Goal: Transaction & Acquisition: Download file/media

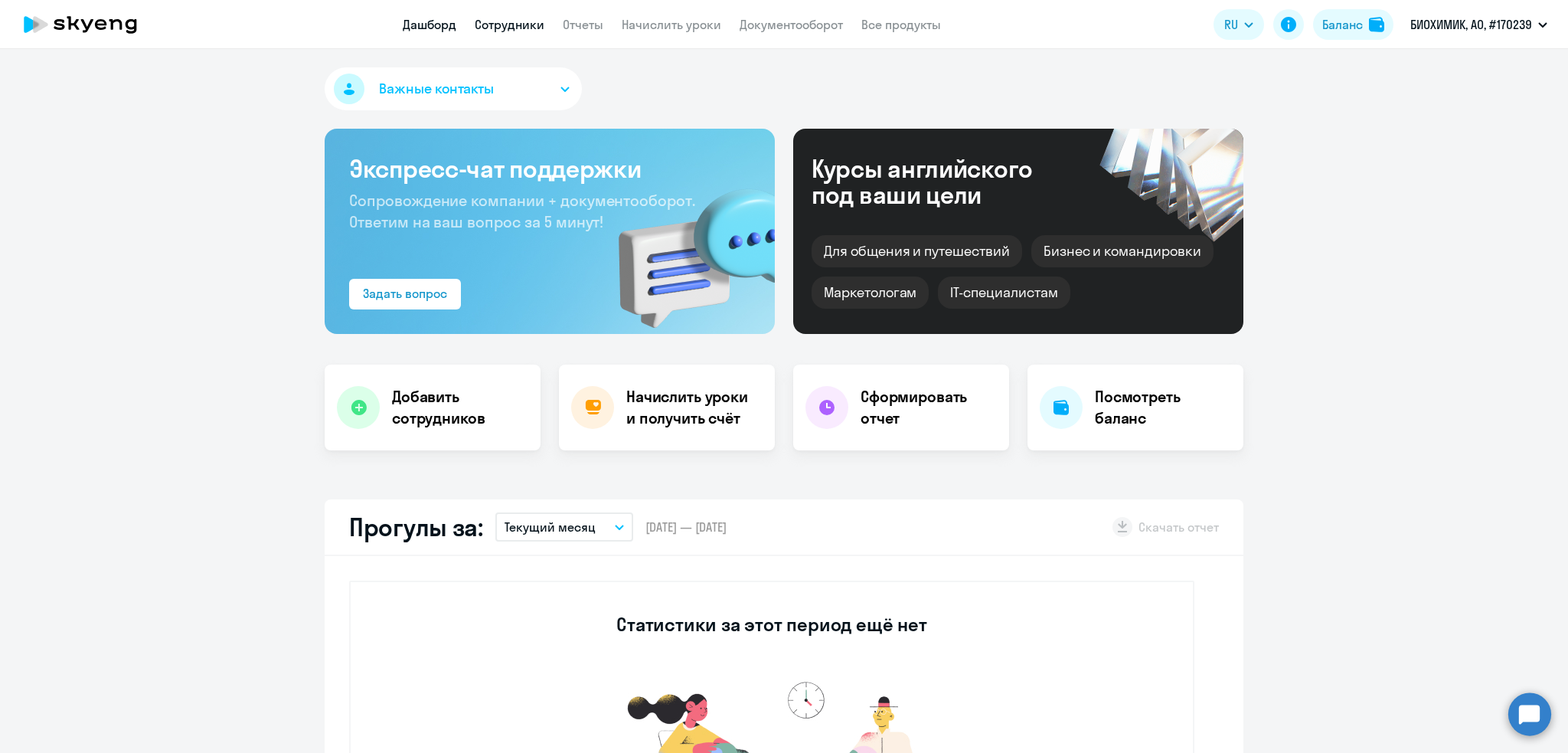
click at [504, 20] on link "Сотрудники" at bounding box center [509, 24] width 70 height 15
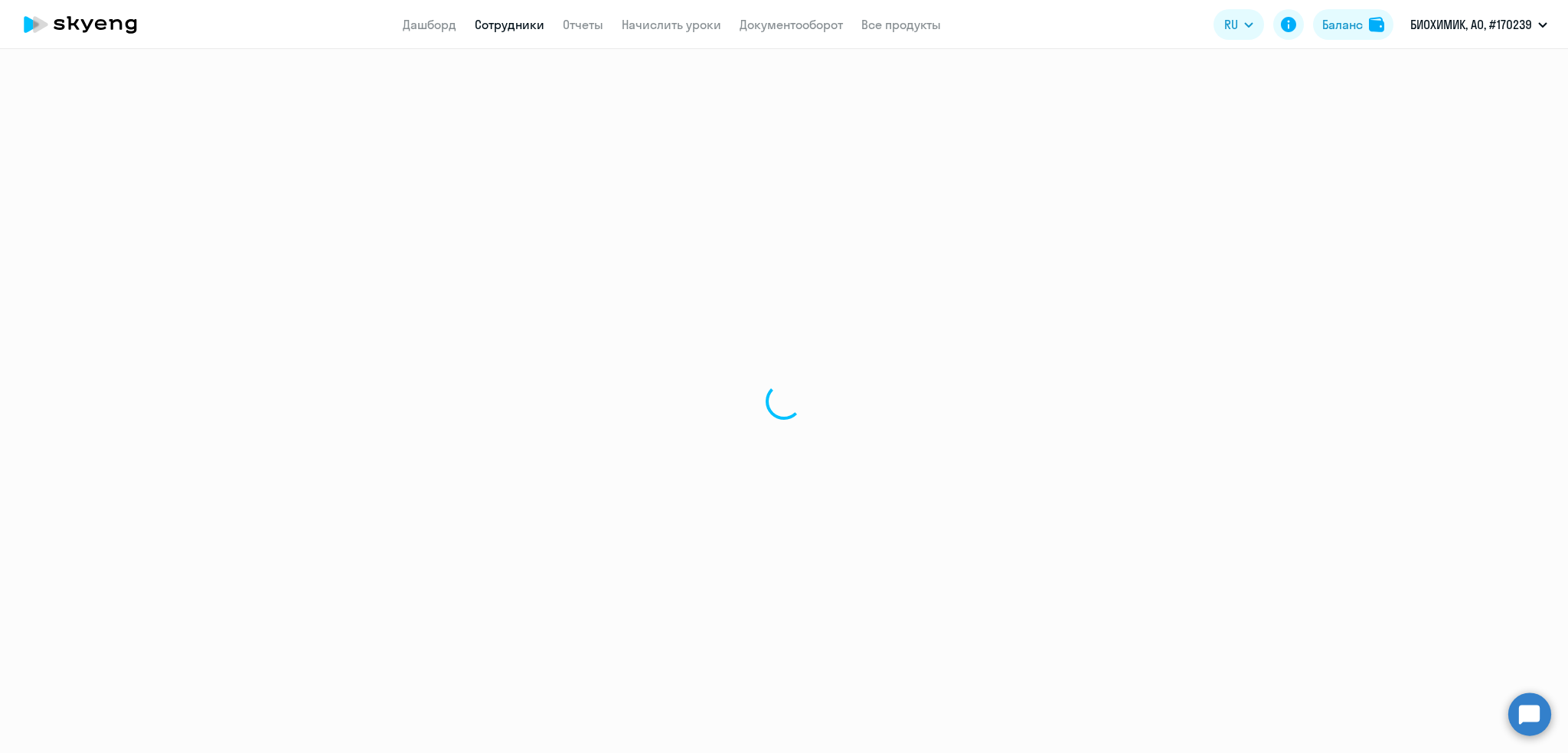
select select "30"
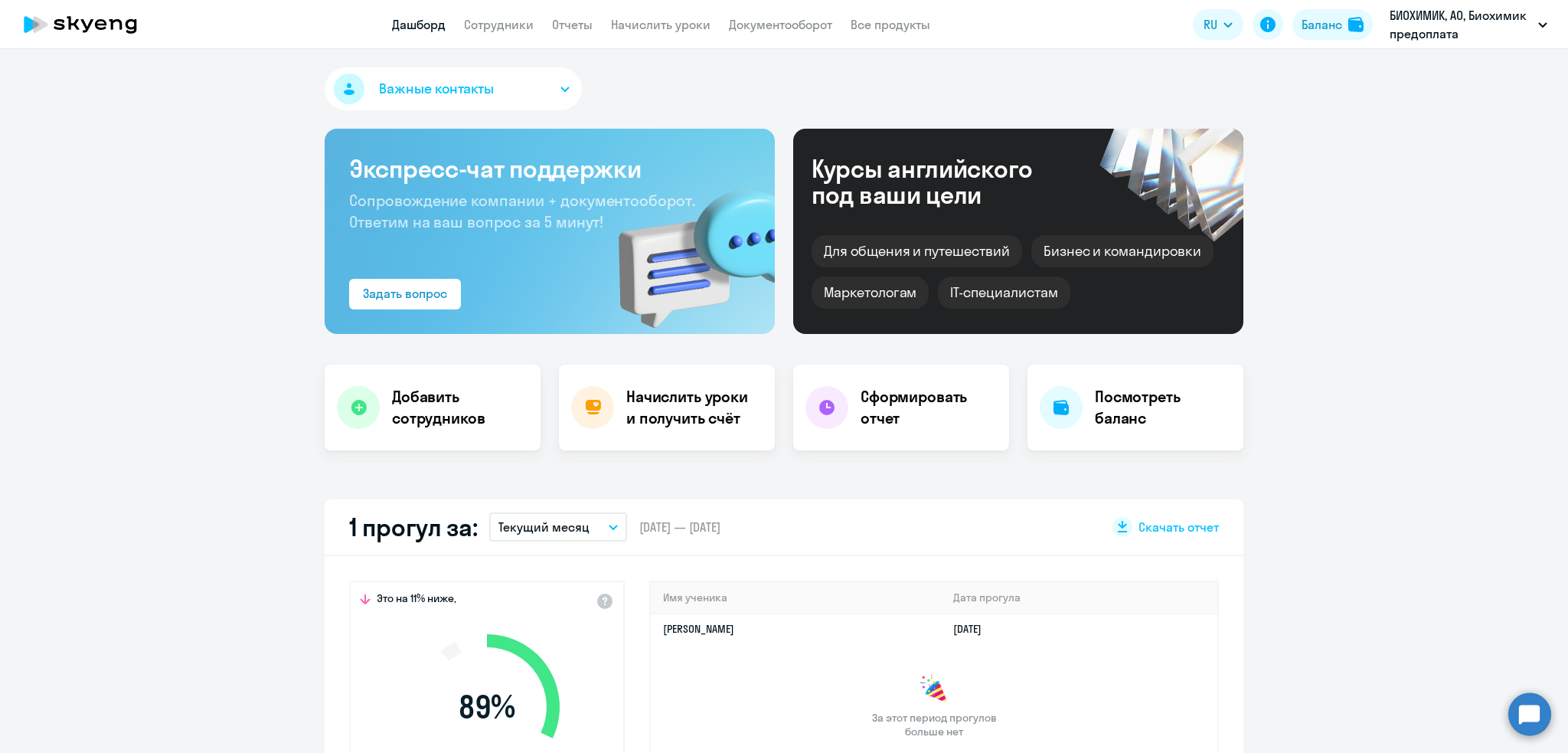
select select "30"
click at [555, 22] on link "Отчеты" at bounding box center [572, 24] width 41 height 15
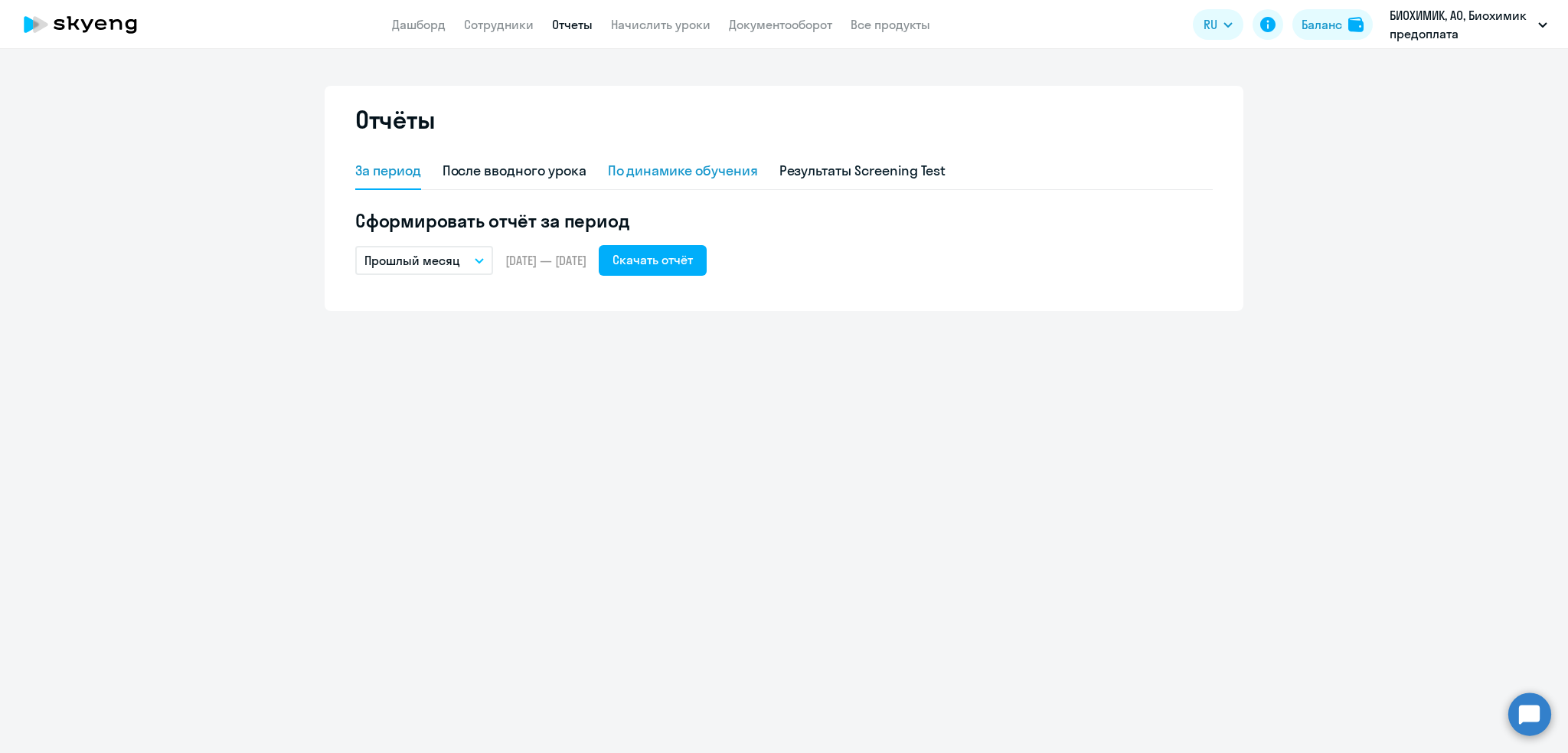
click at [647, 168] on div "По динамике обучения" at bounding box center [683, 171] width 150 height 20
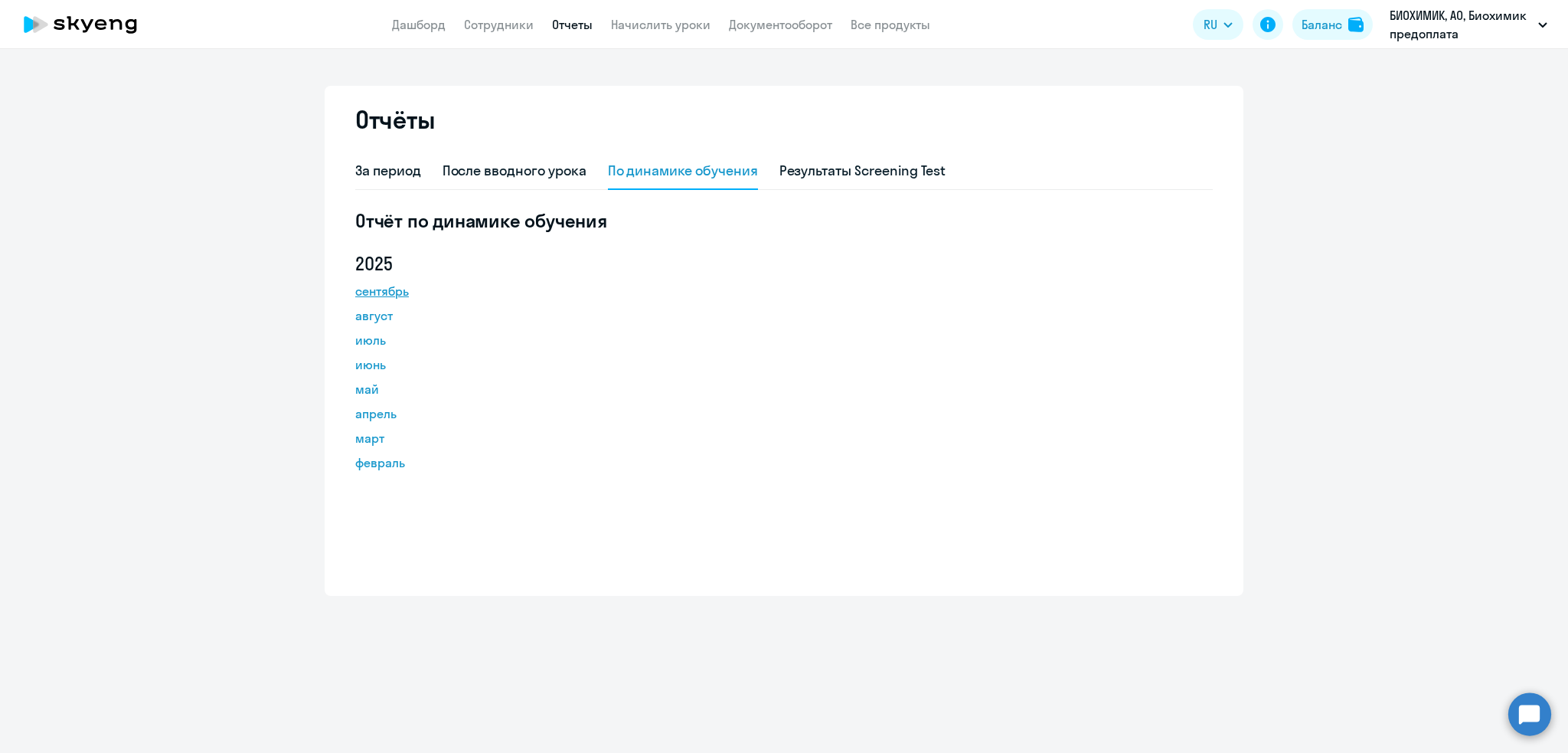
click at [394, 288] on link "сентябрь" at bounding box center [424, 291] width 138 height 18
click at [386, 172] on div "За период" at bounding box center [388, 171] width 66 height 20
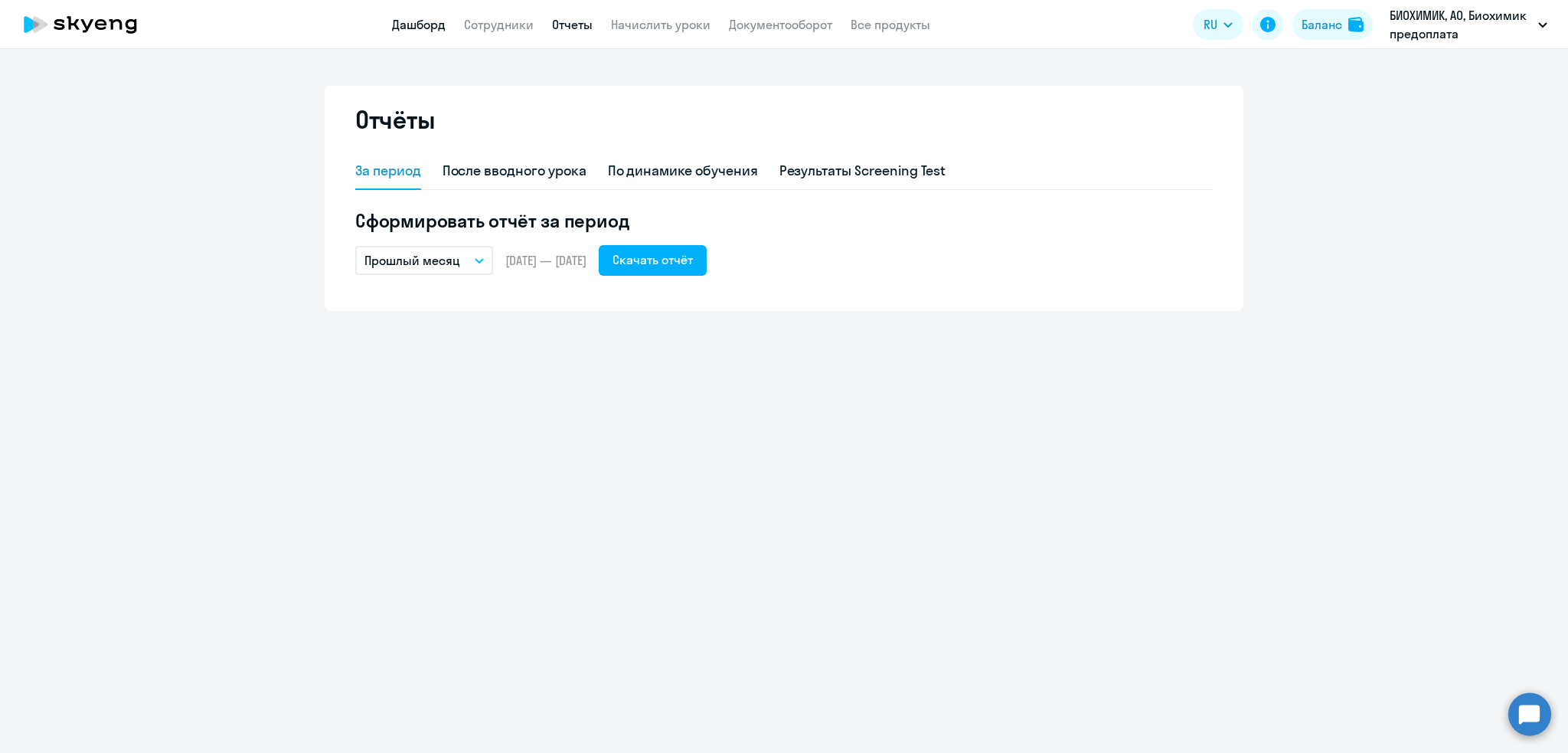
click at [416, 17] on link "Дашборд" at bounding box center [418, 24] width 53 height 15
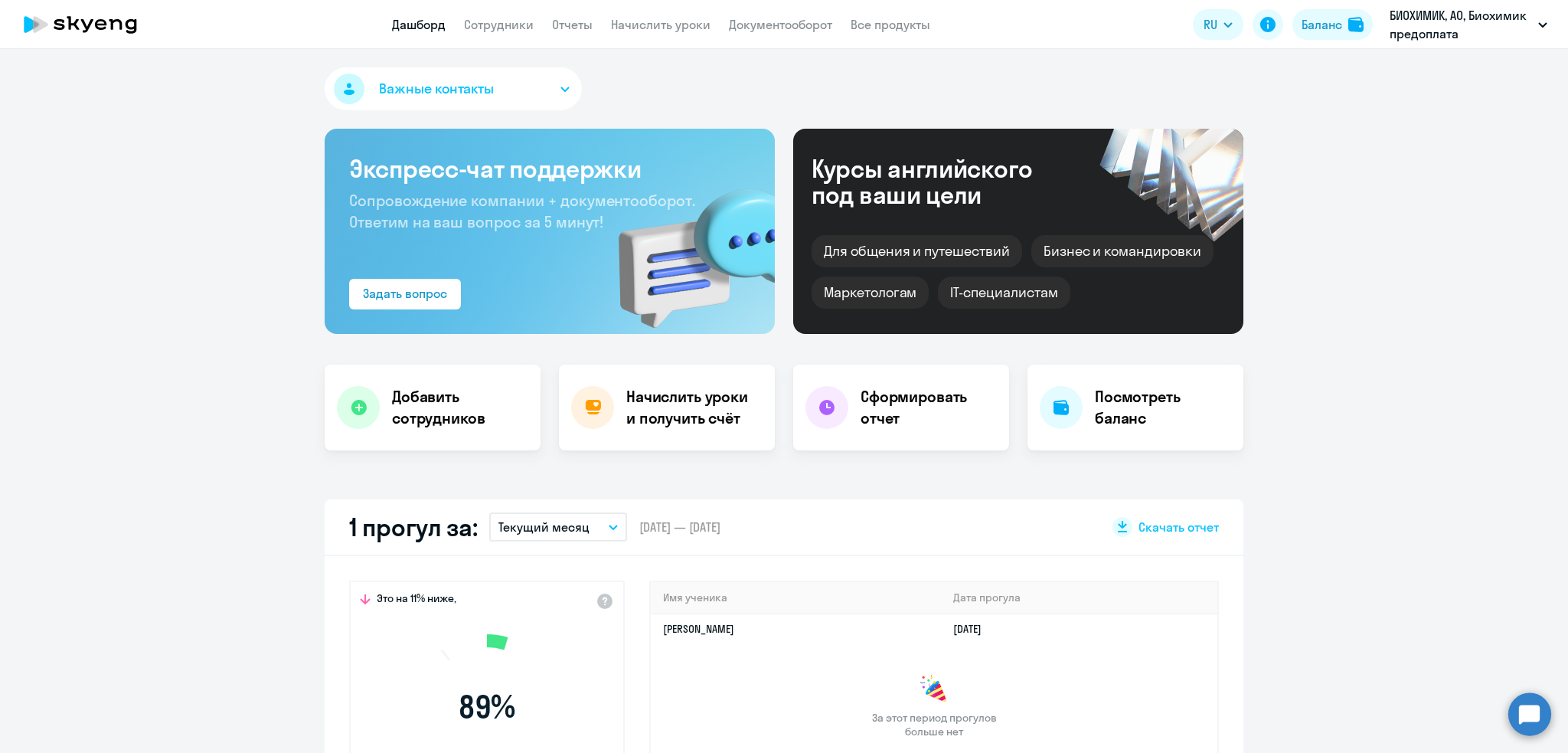
select select "30"
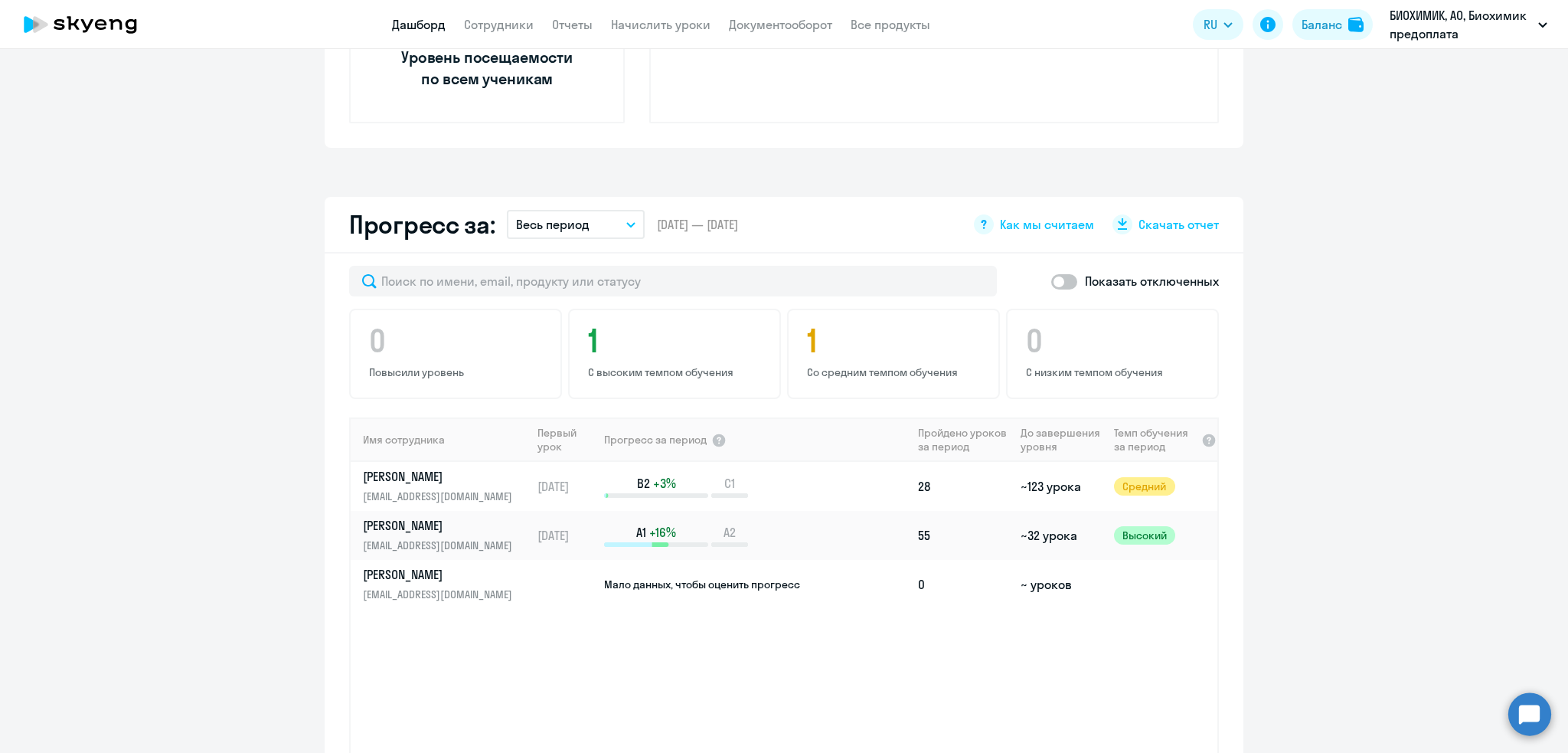
scroll to position [815, 0]
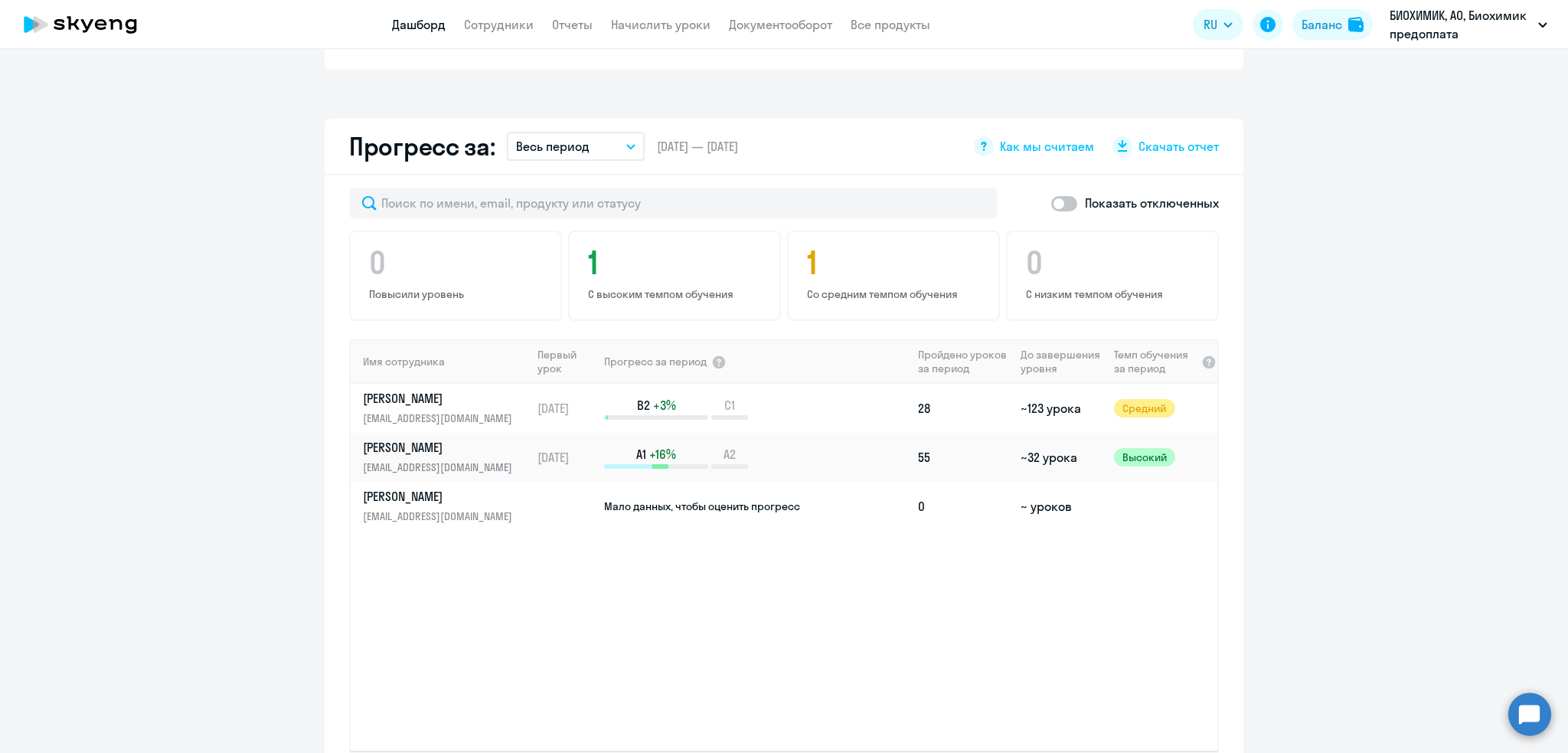
click at [558, 142] on p "Весь период" at bounding box center [552, 146] width 73 height 18
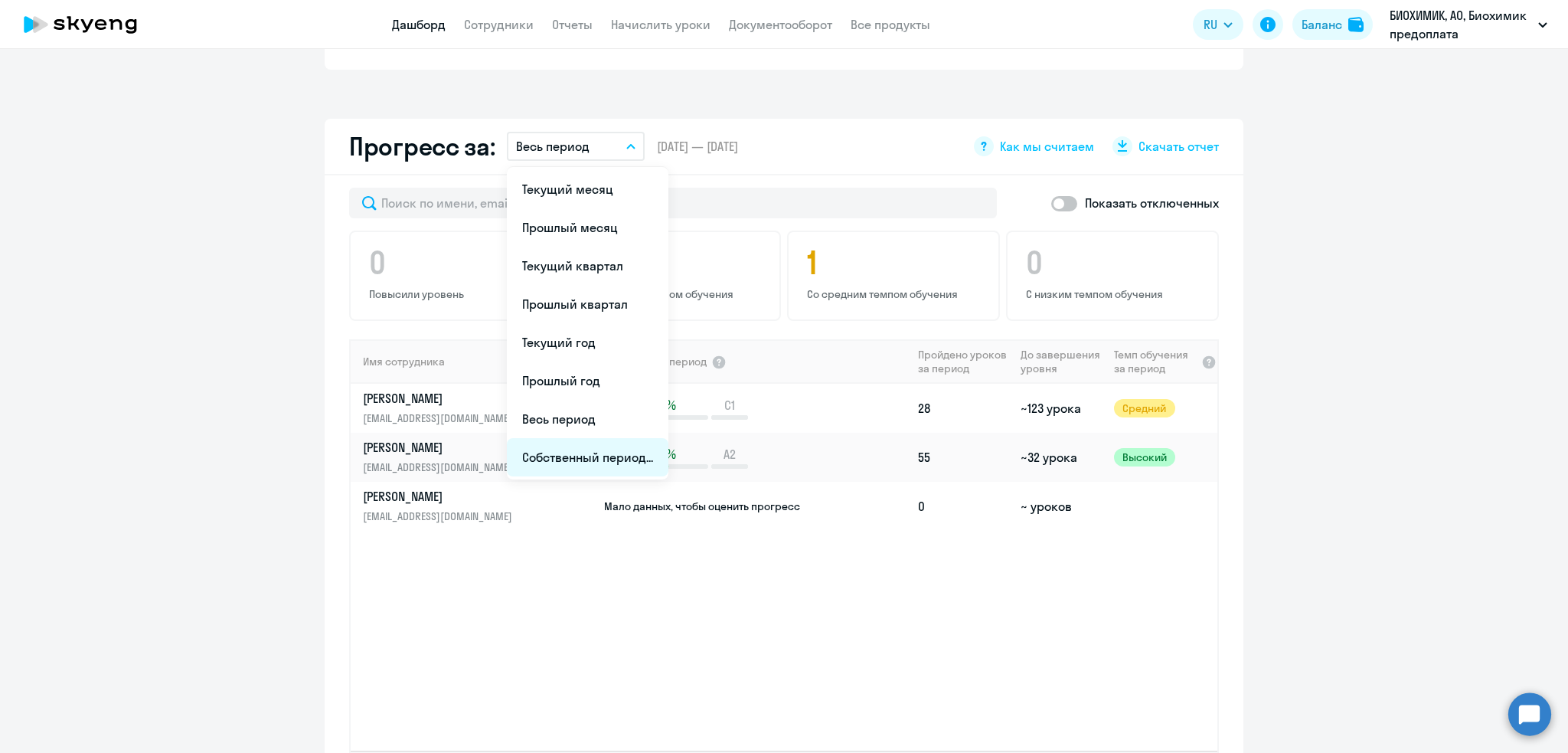
click at [546, 453] on li "Собственный период..." at bounding box center [587, 457] width 162 height 38
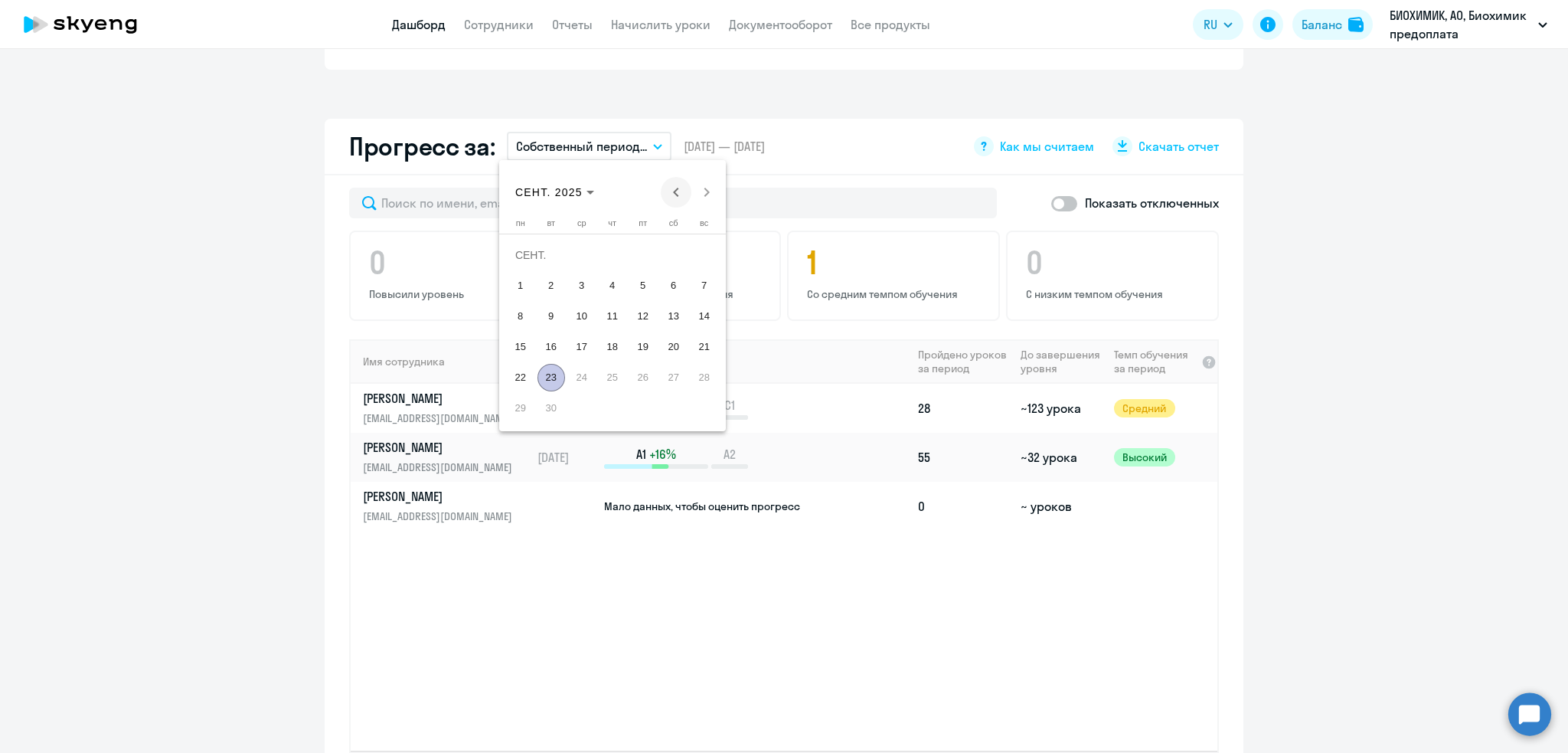
click at [670, 184] on span "Previous month" at bounding box center [676, 192] width 31 height 31
click at [518, 187] on span "АВГ. 2025" at bounding box center [544, 193] width 57 height 13
click at [644, 358] on span "2020" at bounding box center [639, 362] width 48 height 27
click at [639, 357] on span "2020" at bounding box center [639, 362] width 48 height 27
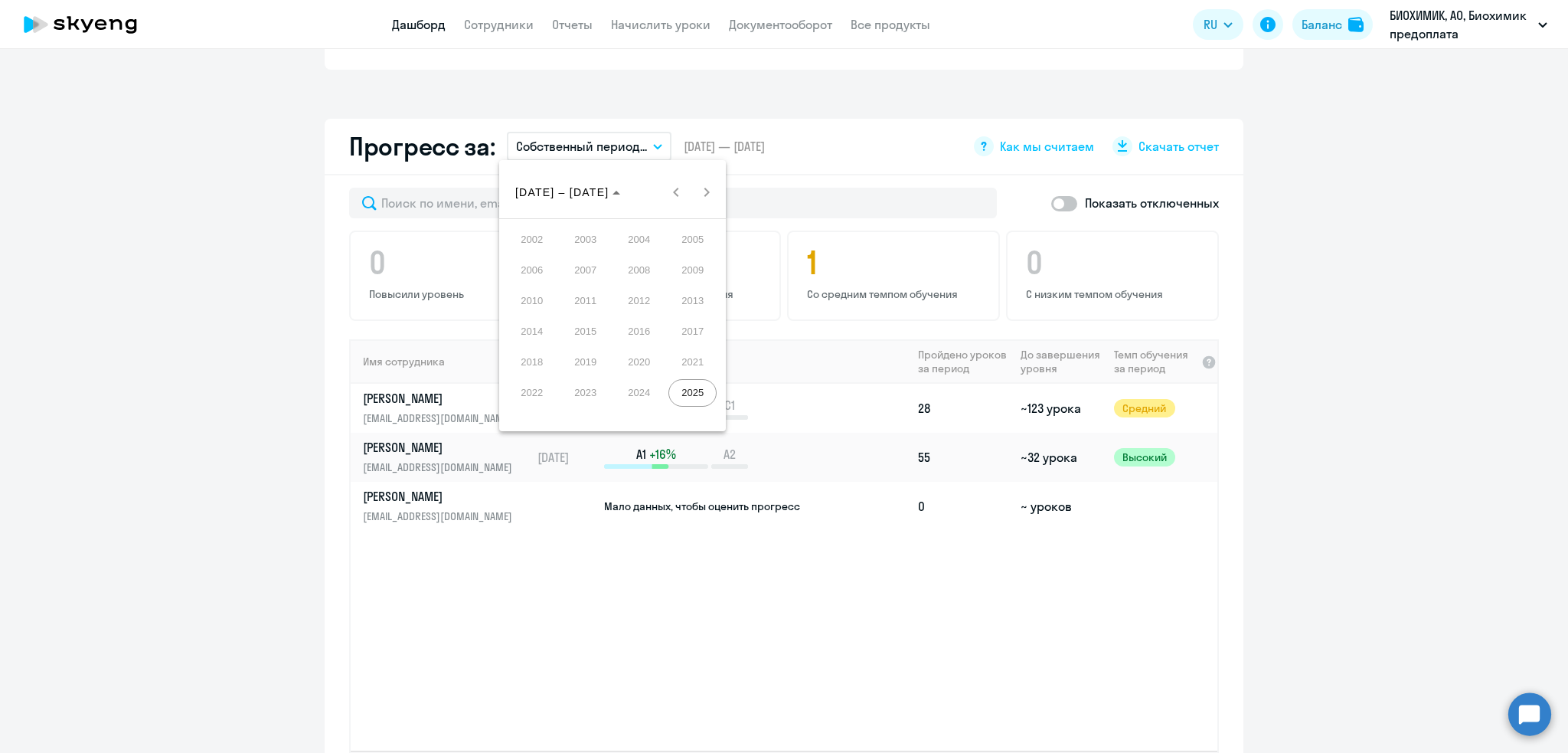
click at [690, 358] on span "2021" at bounding box center [692, 362] width 48 height 27
click at [536, 386] on span "2022" at bounding box center [531, 393] width 48 height 27
click at [670, 194] on div "[DATE] to [DATE] [DATE] – [DATE]" at bounding box center [613, 192] width 219 height 31
click at [791, 181] on div at bounding box center [784, 376] width 1568 height 753
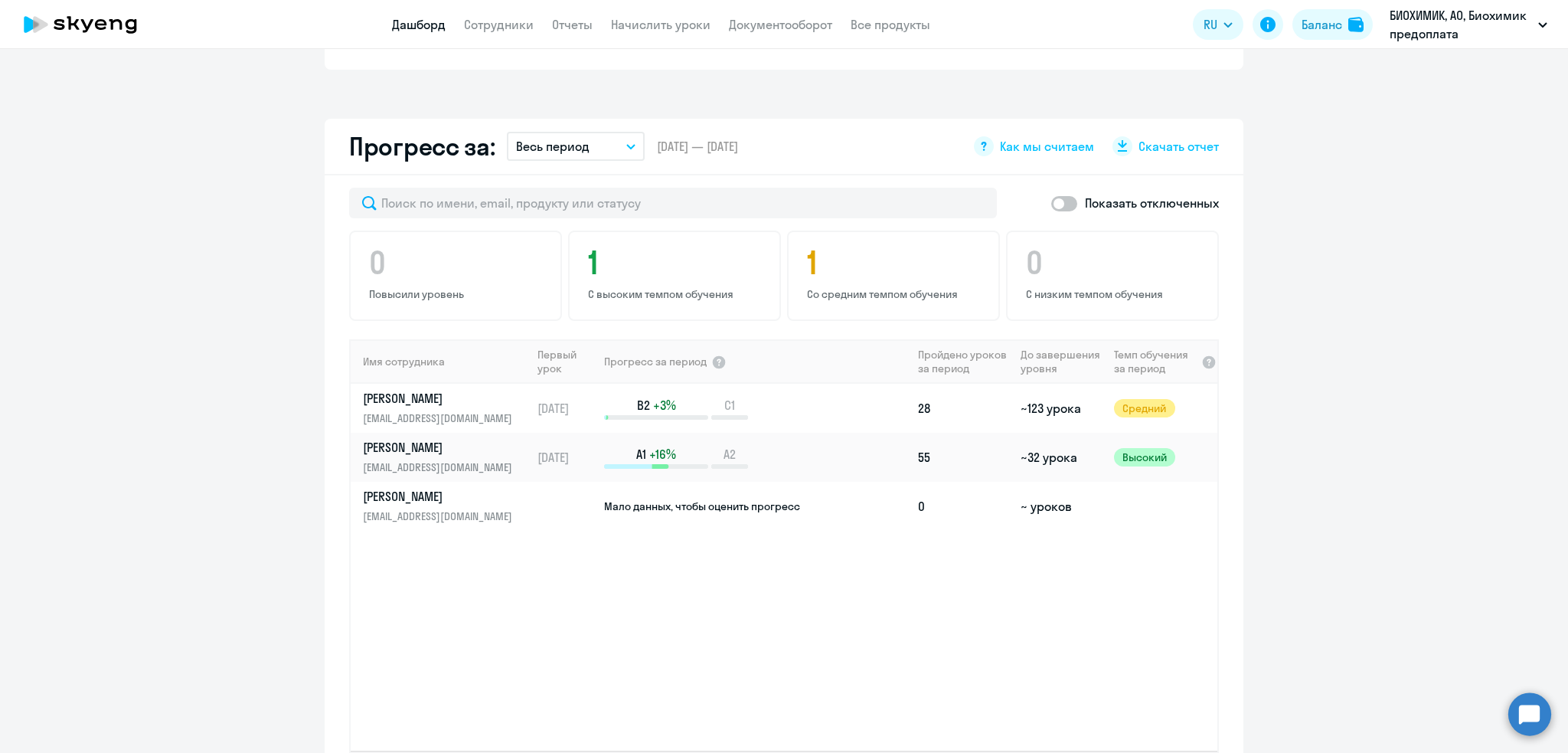
click at [738, 138] on span "[DATE] — [DATE]" at bounding box center [698, 146] width 81 height 17
click at [575, 146] on p "Весь период" at bounding box center [552, 146] width 73 height 18
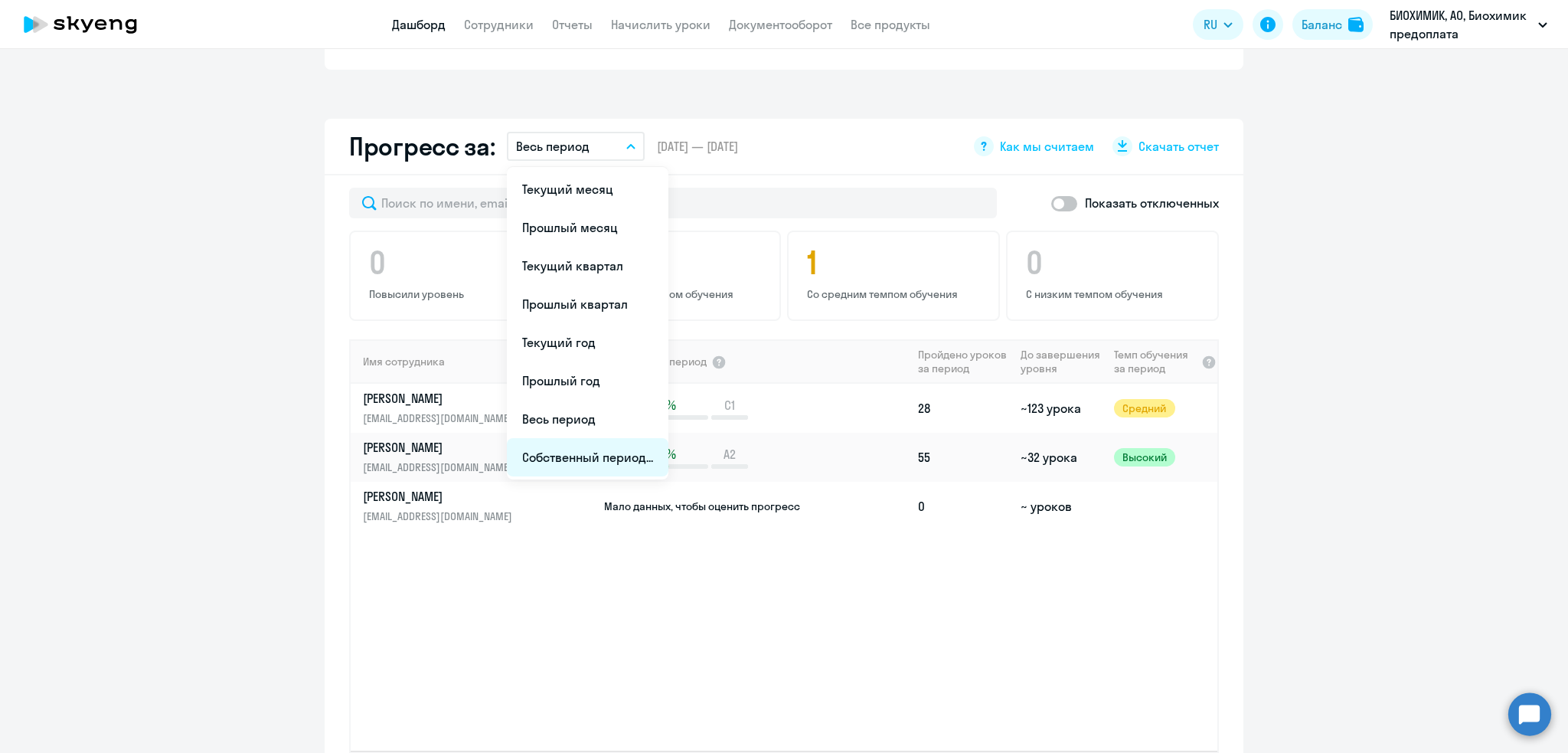
click at [567, 461] on li "Собственный период..." at bounding box center [587, 457] width 162 height 38
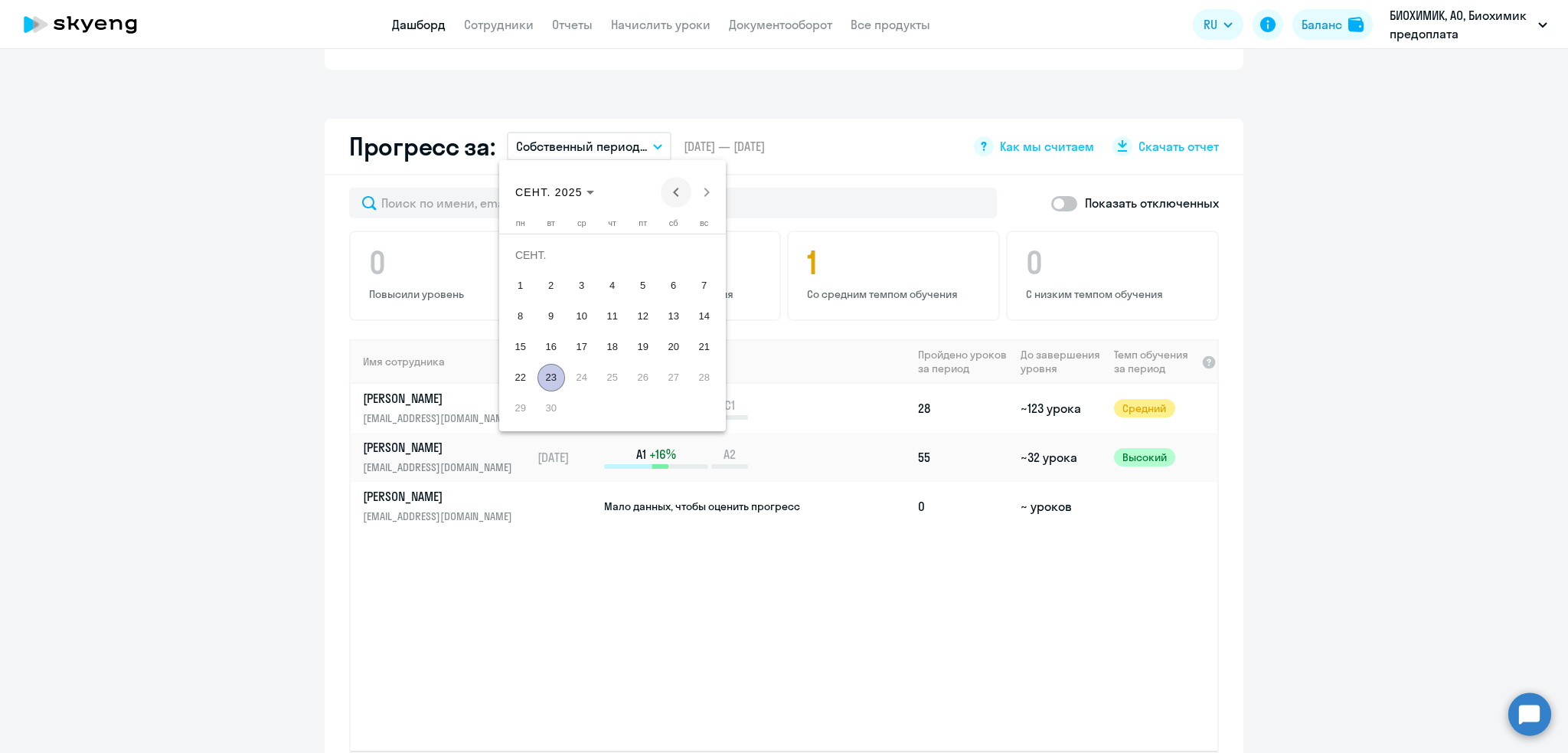
click at [670, 188] on span "Previous month" at bounding box center [676, 192] width 31 height 31
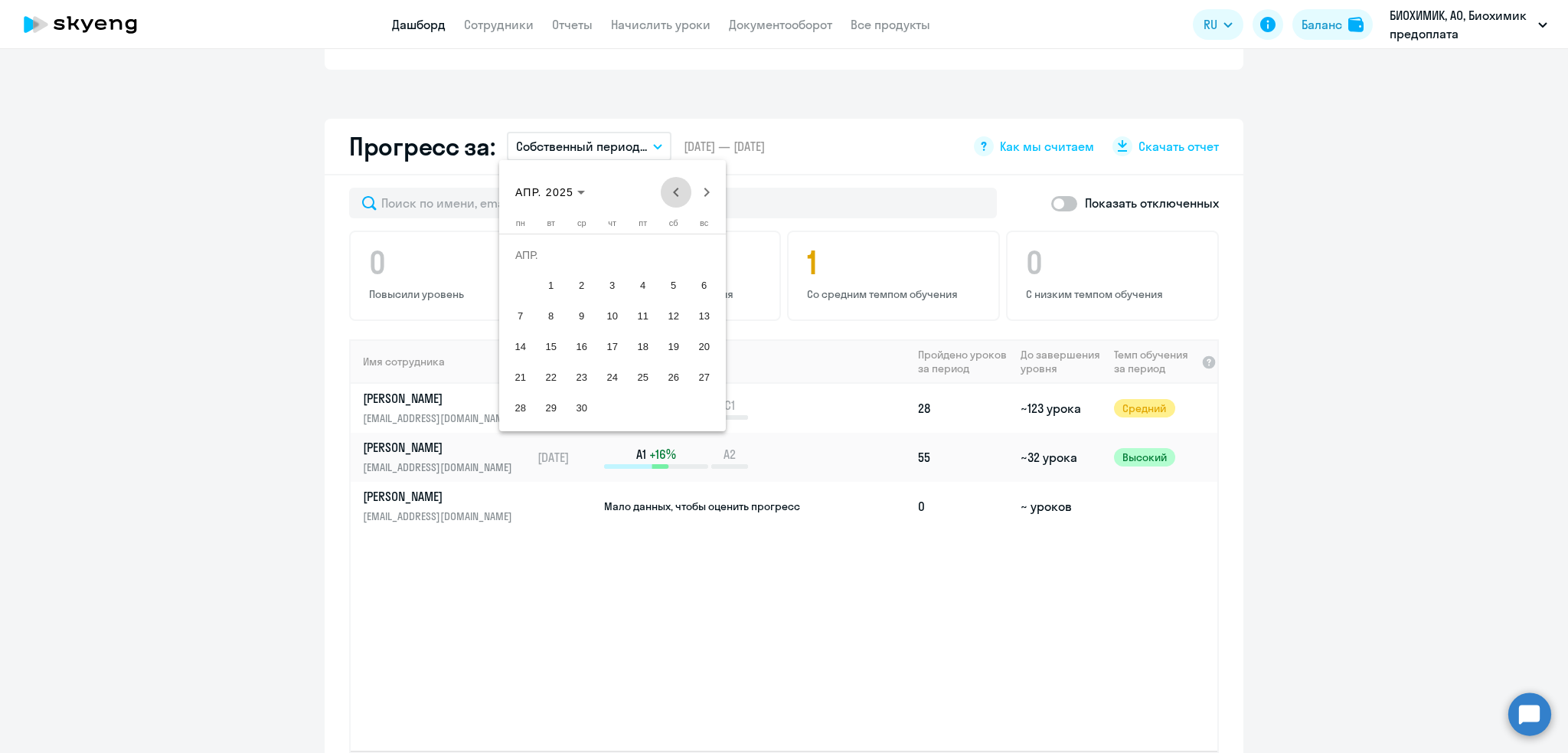
click at [670, 188] on span "Previous month" at bounding box center [676, 192] width 31 height 31
click at [670, 189] on span "Previous month" at bounding box center [676, 192] width 31 height 31
click at [670, 189] on div "[DATE] [DATE]" at bounding box center [613, 192] width 219 height 31
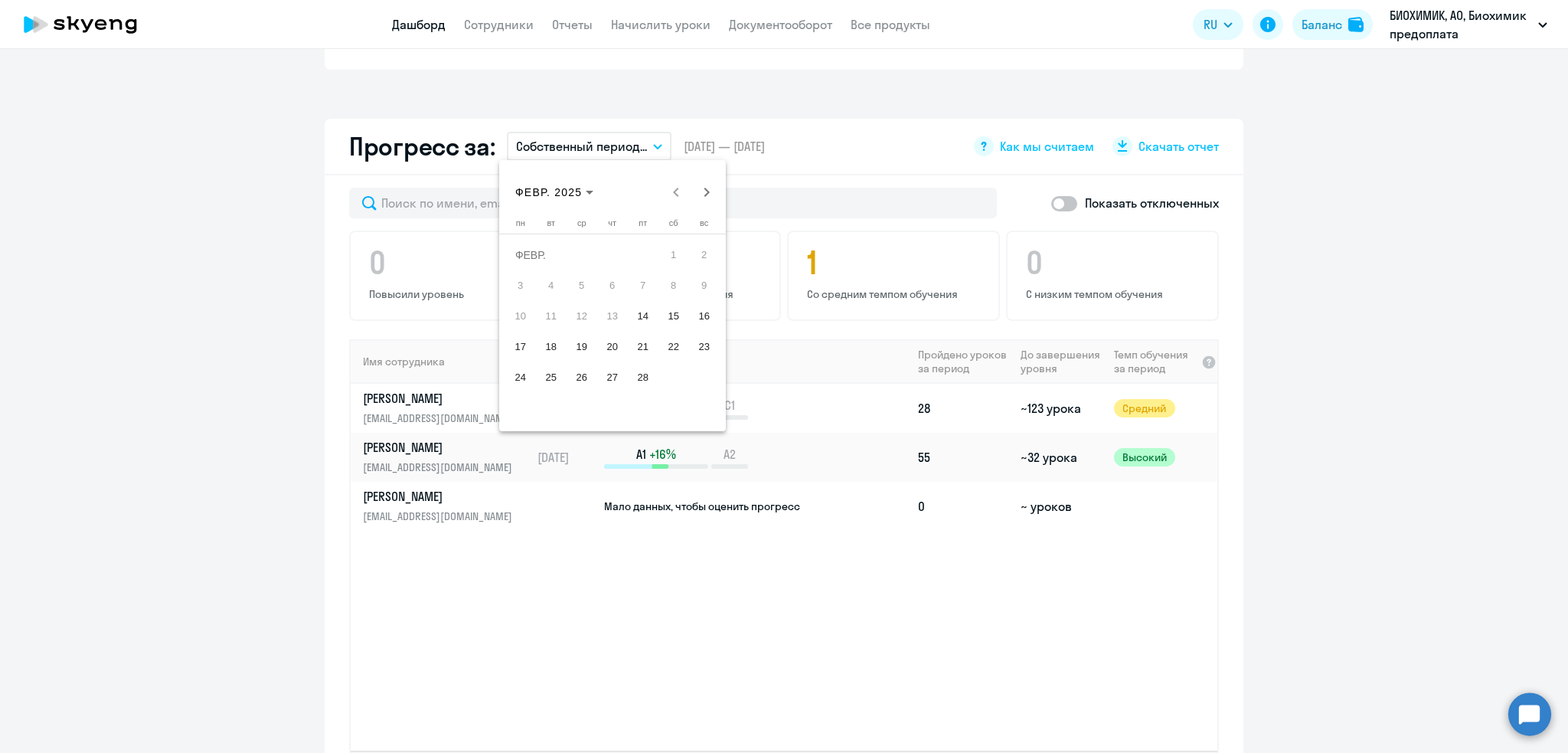
click at [675, 193] on div "[DATE] [DATE]" at bounding box center [613, 192] width 219 height 31
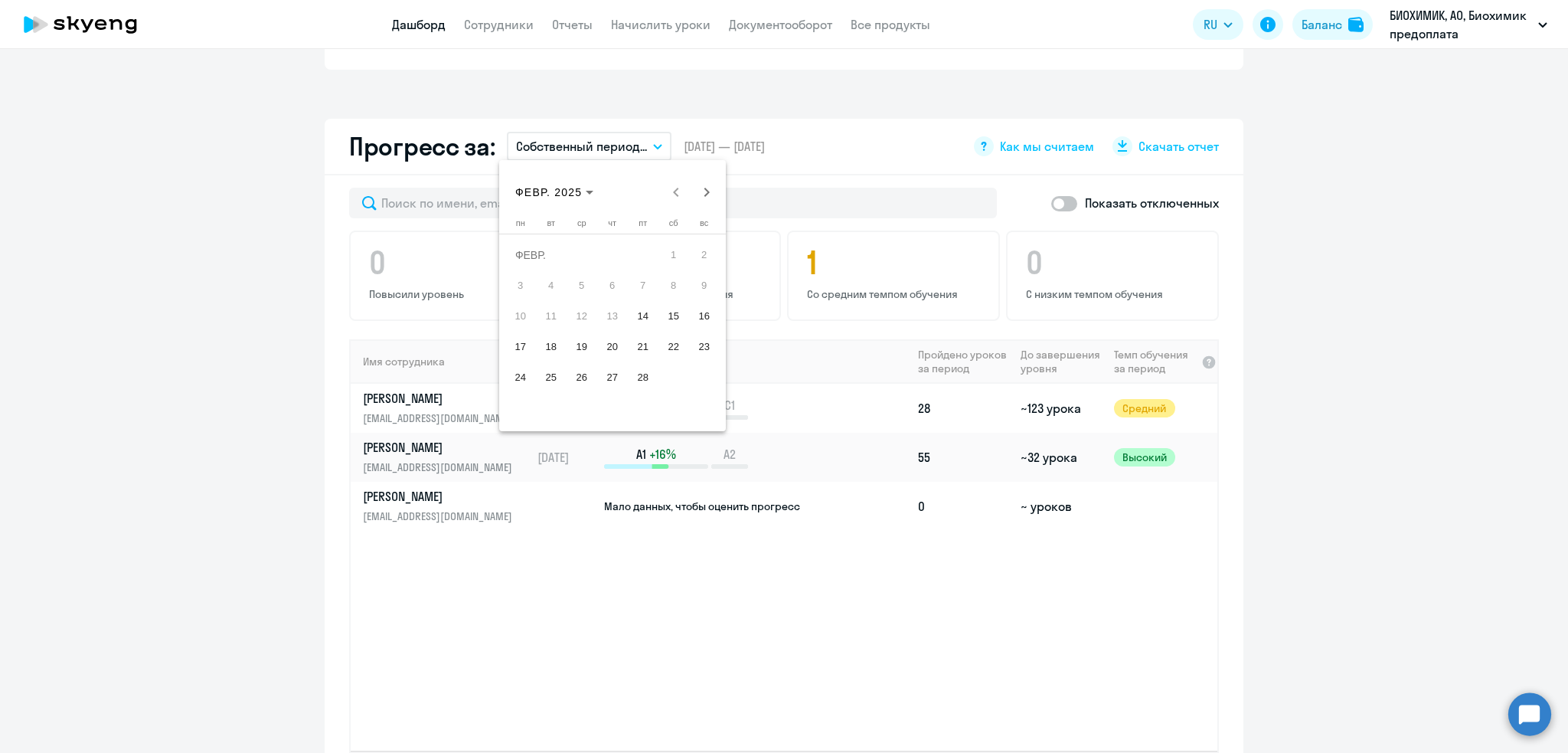
drag, startPoint x: 830, startPoint y: 176, endPoint x: 850, endPoint y: 172, distance: 20.4
click at [830, 176] on div at bounding box center [784, 376] width 1568 height 753
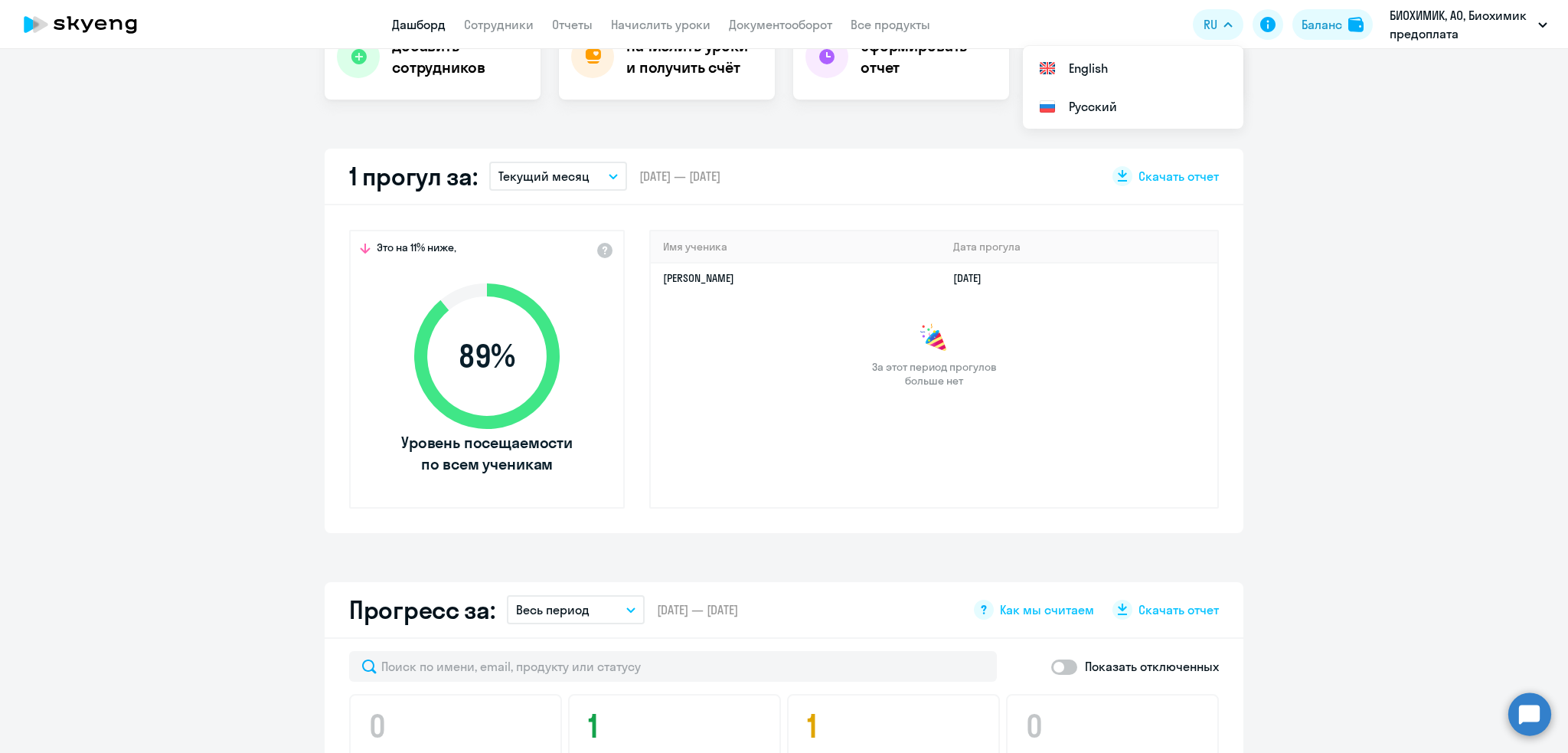
scroll to position [365, 0]
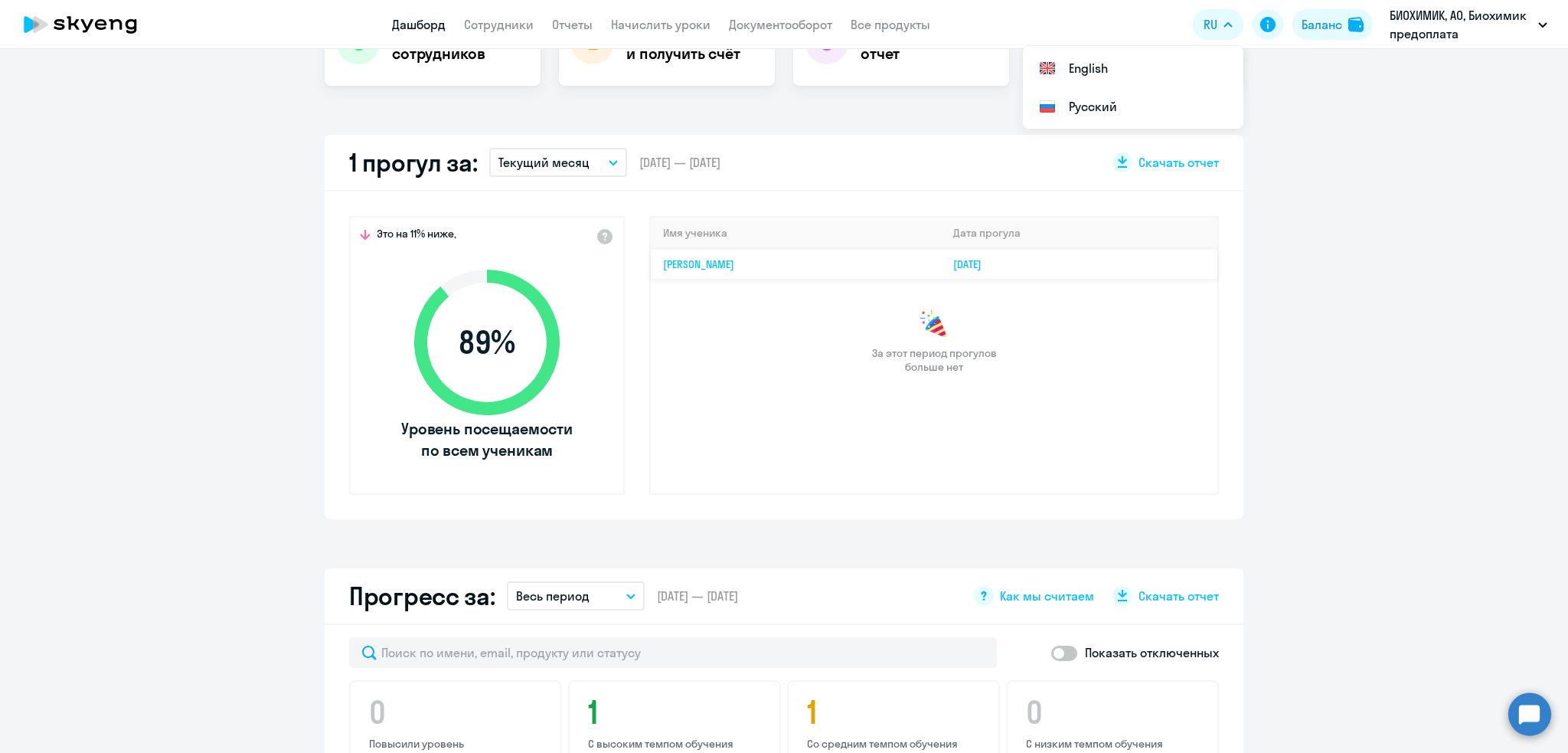
click at [735, 264] on link "[PERSON_NAME]" at bounding box center [698, 263] width 71 height 14
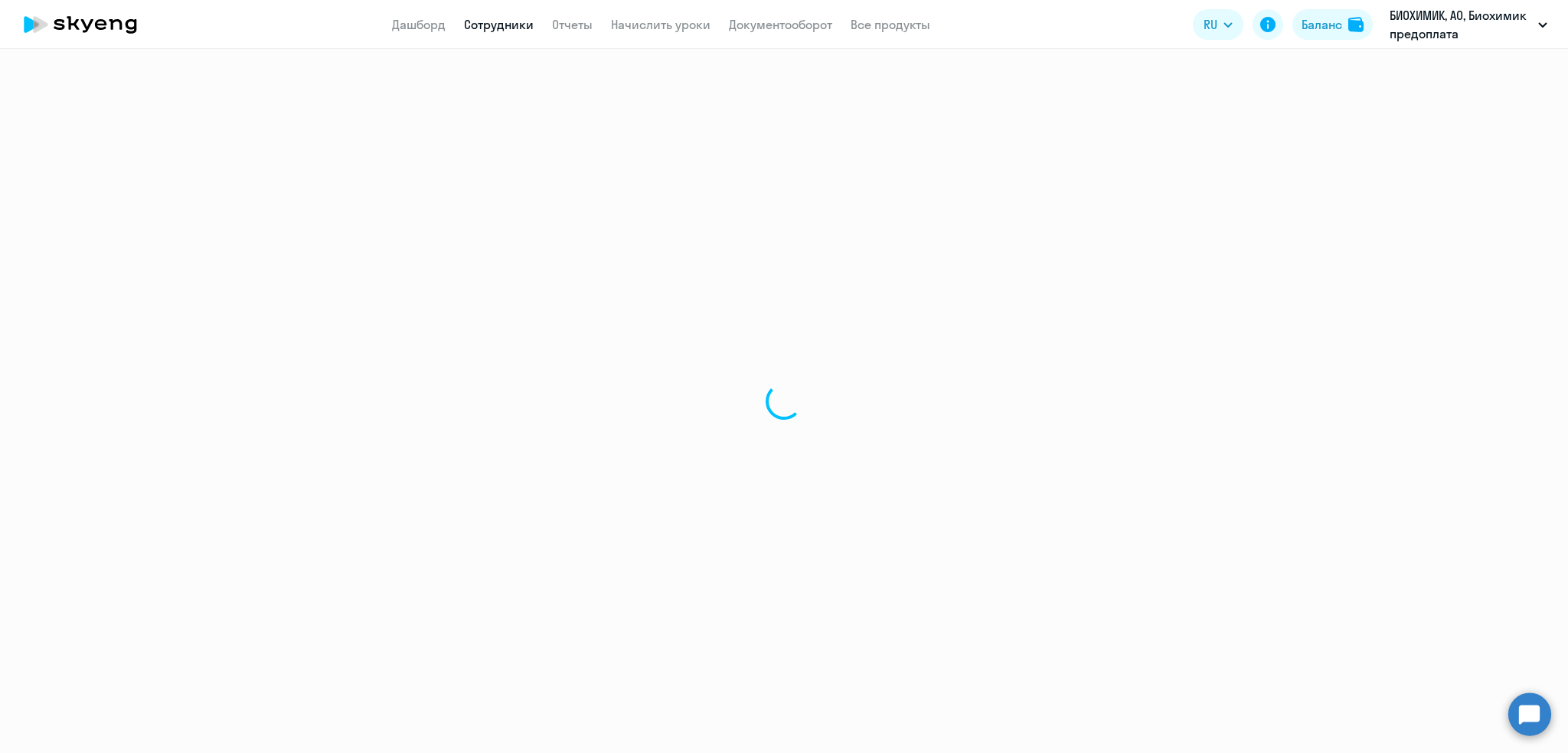
select select "english"
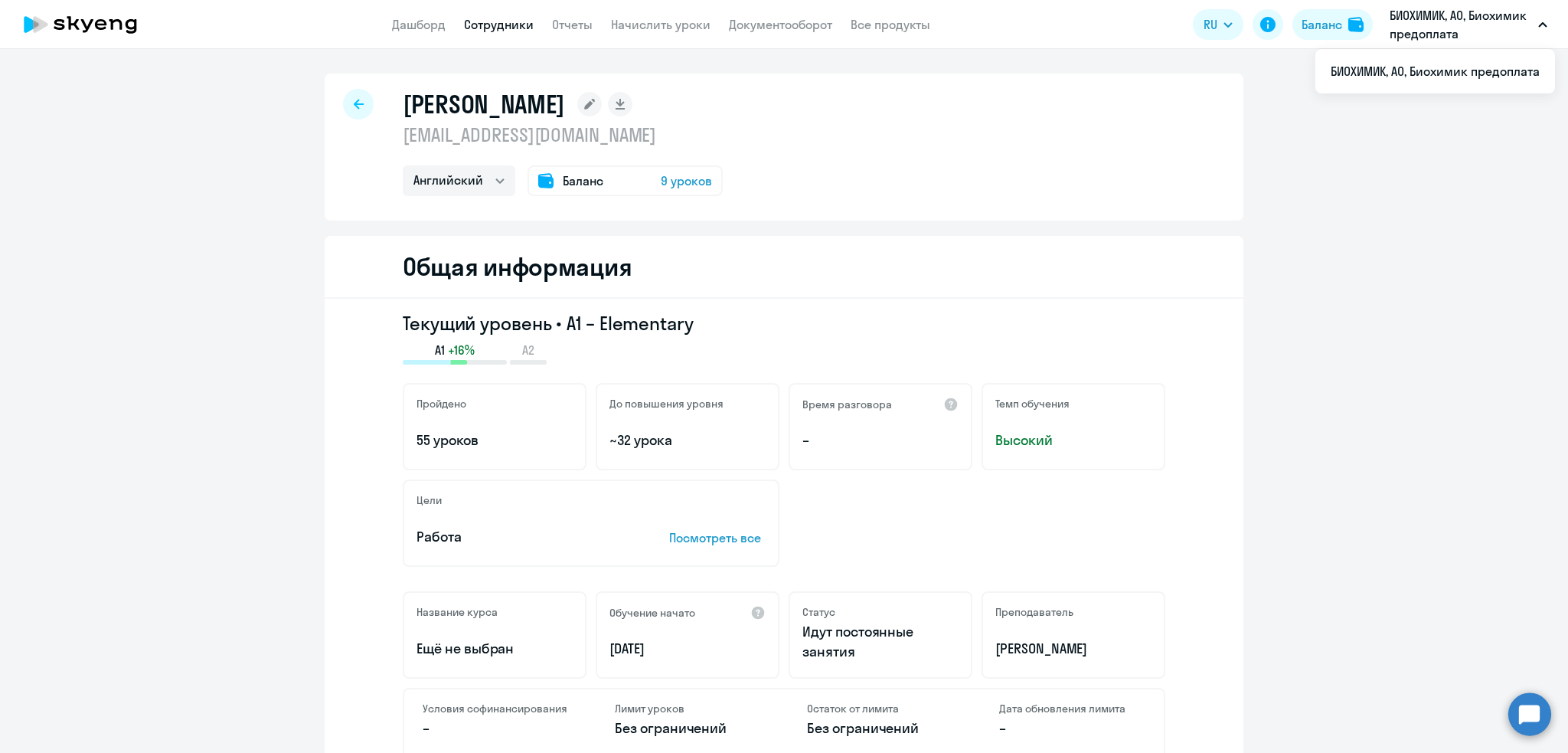
click at [343, 97] on div at bounding box center [358, 104] width 31 height 31
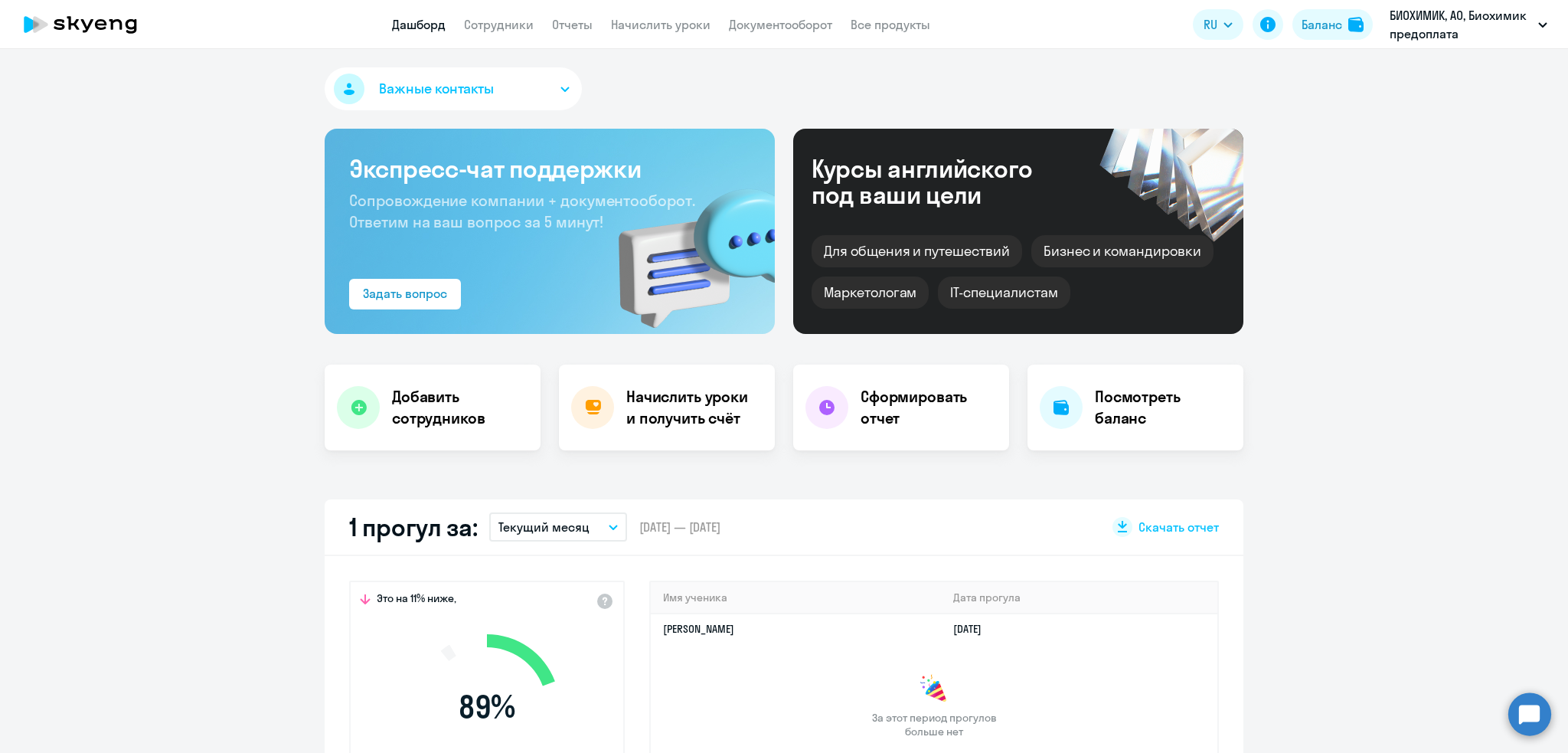
select select "30"
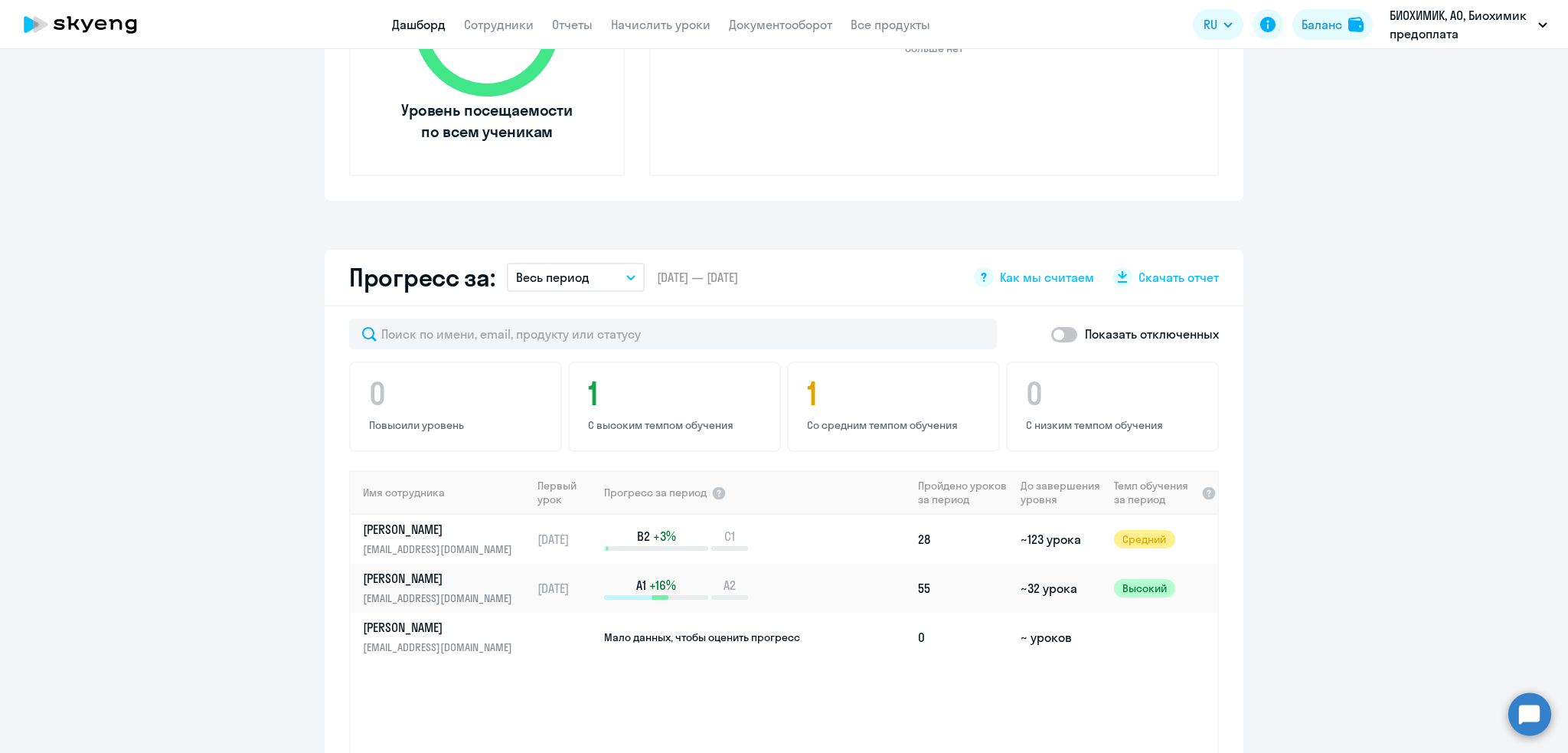
scroll to position [686, 0]
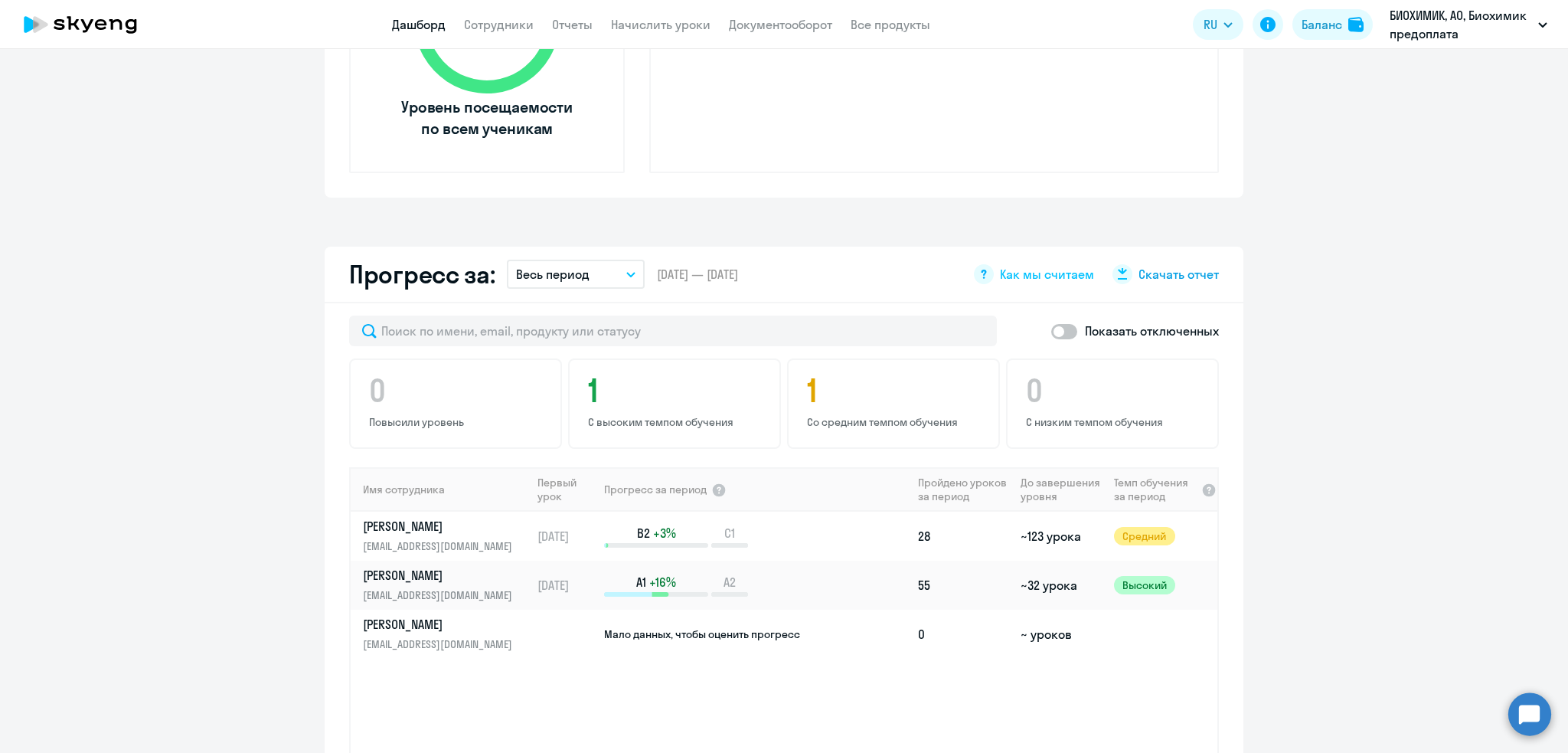
click at [1186, 272] on span "Скачать отчет" at bounding box center [1178, 274] width 81 height 17
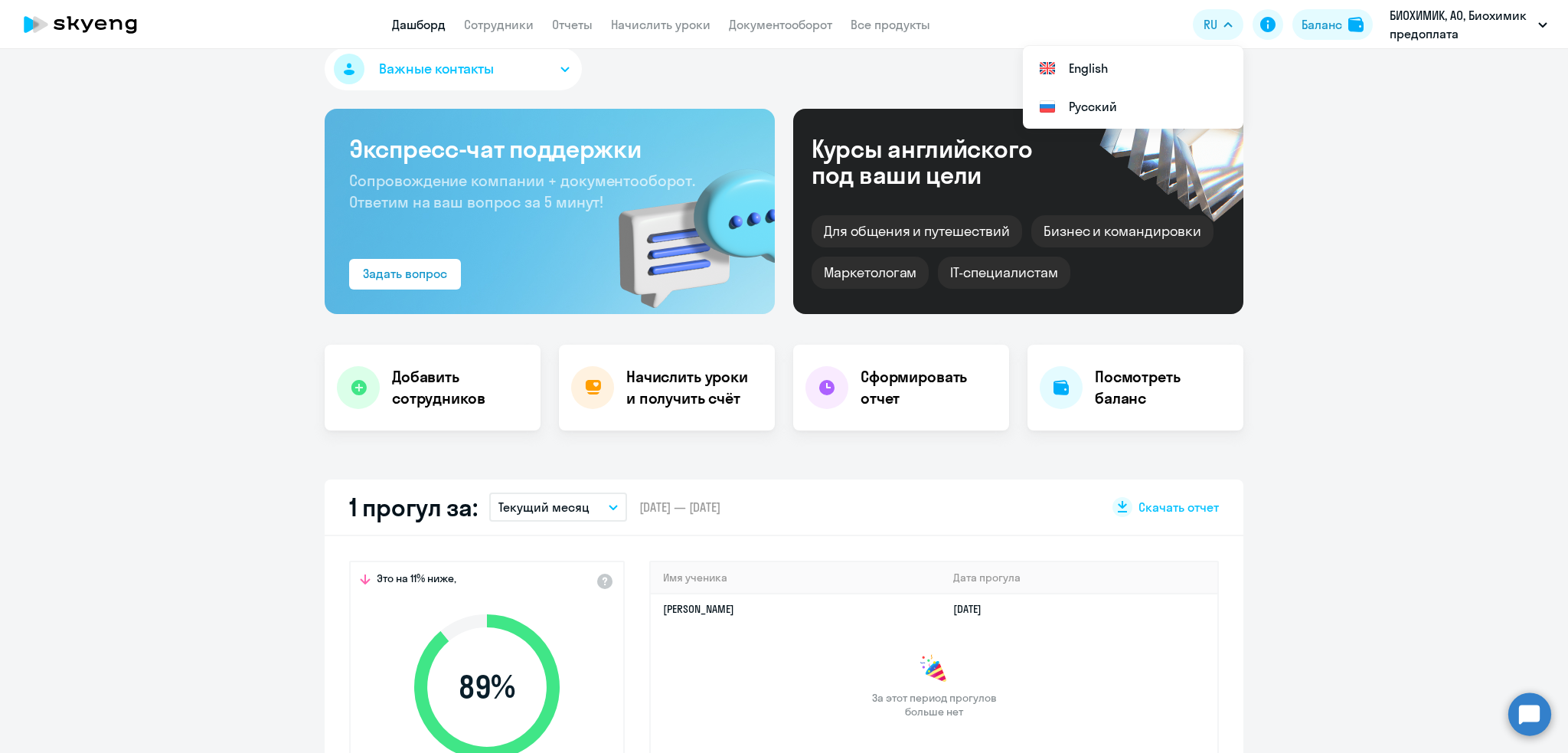
scroll to position [0, 0]
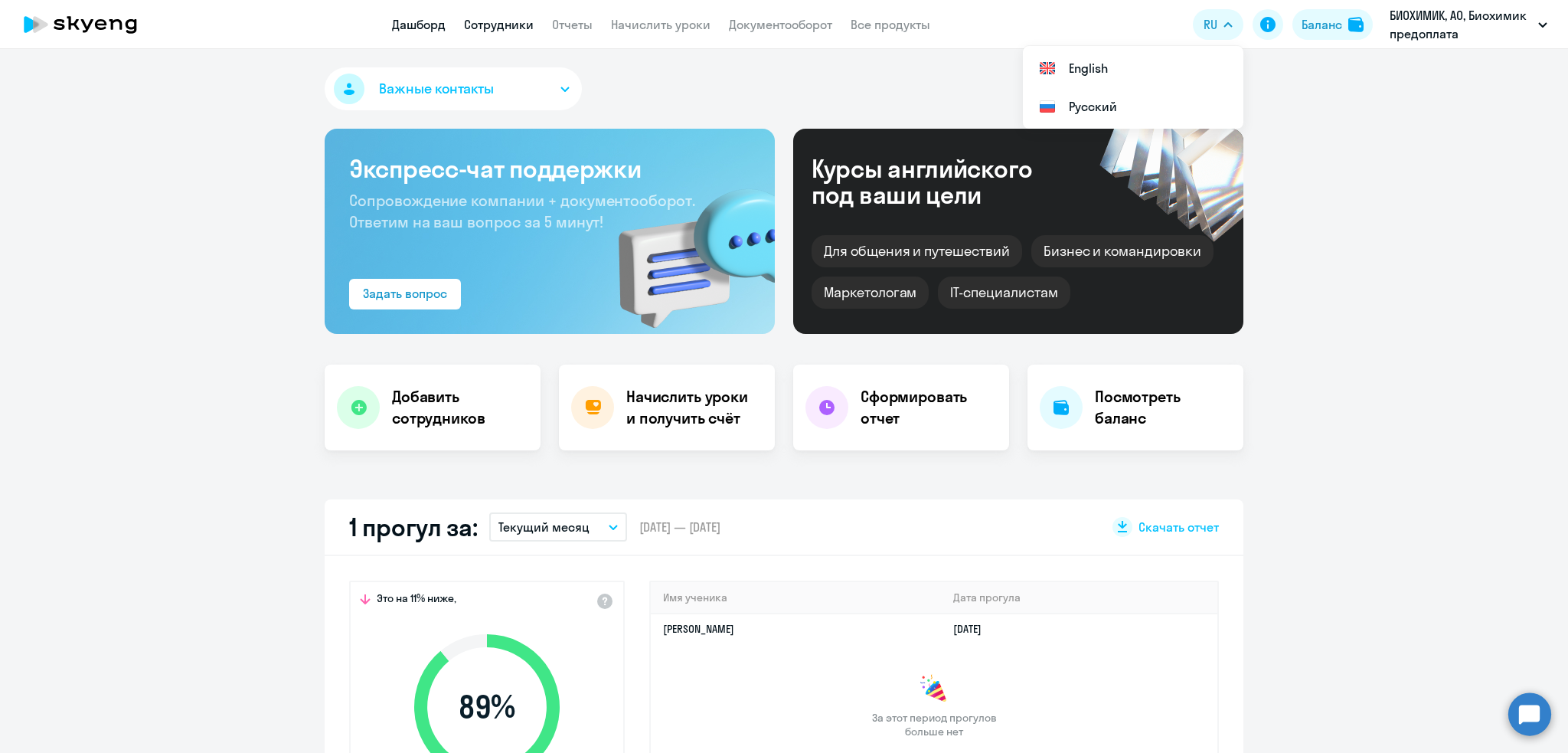
click at [488, 17] on link "Сотрудники" at bounding box center [499, 24] width 70 height 15
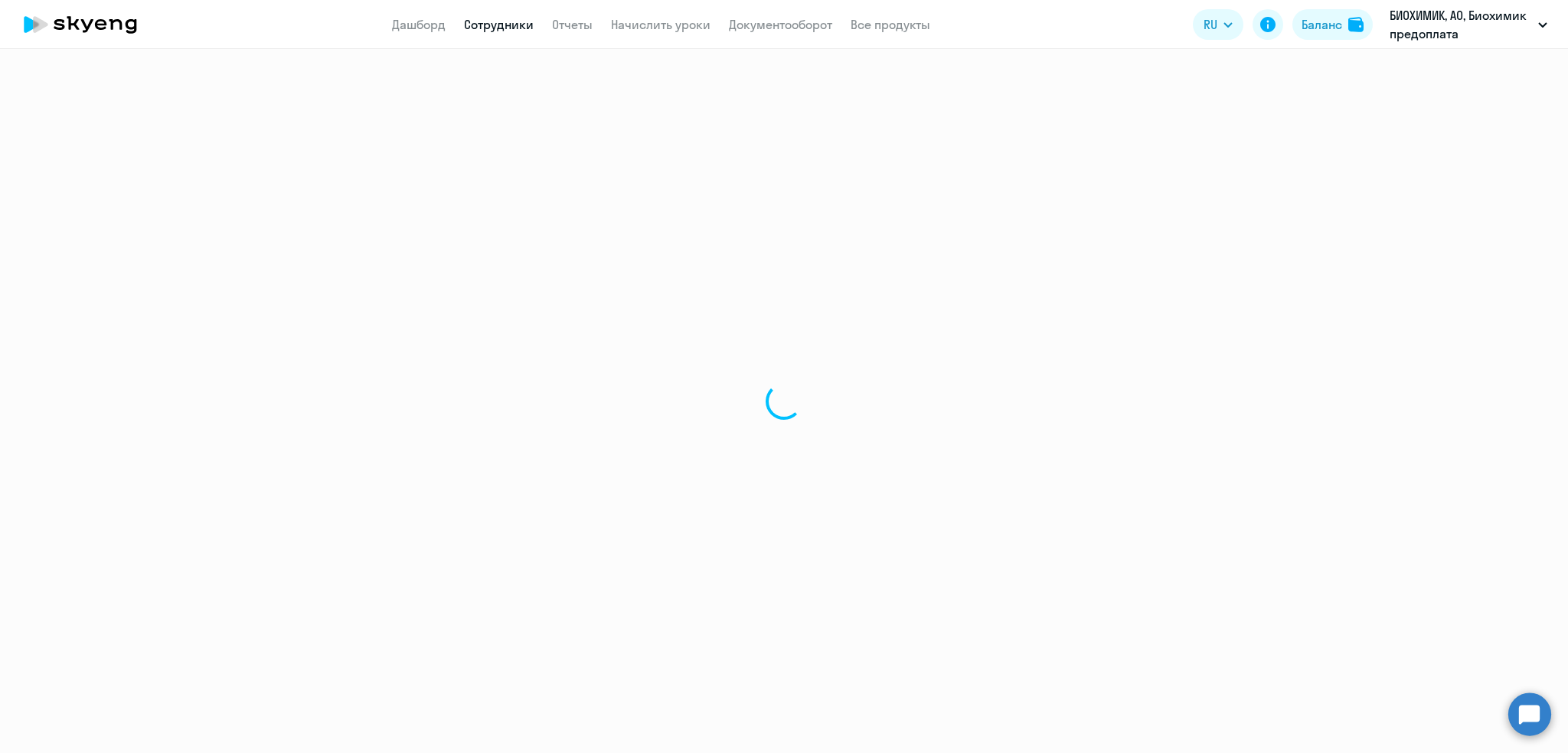
select select "30"
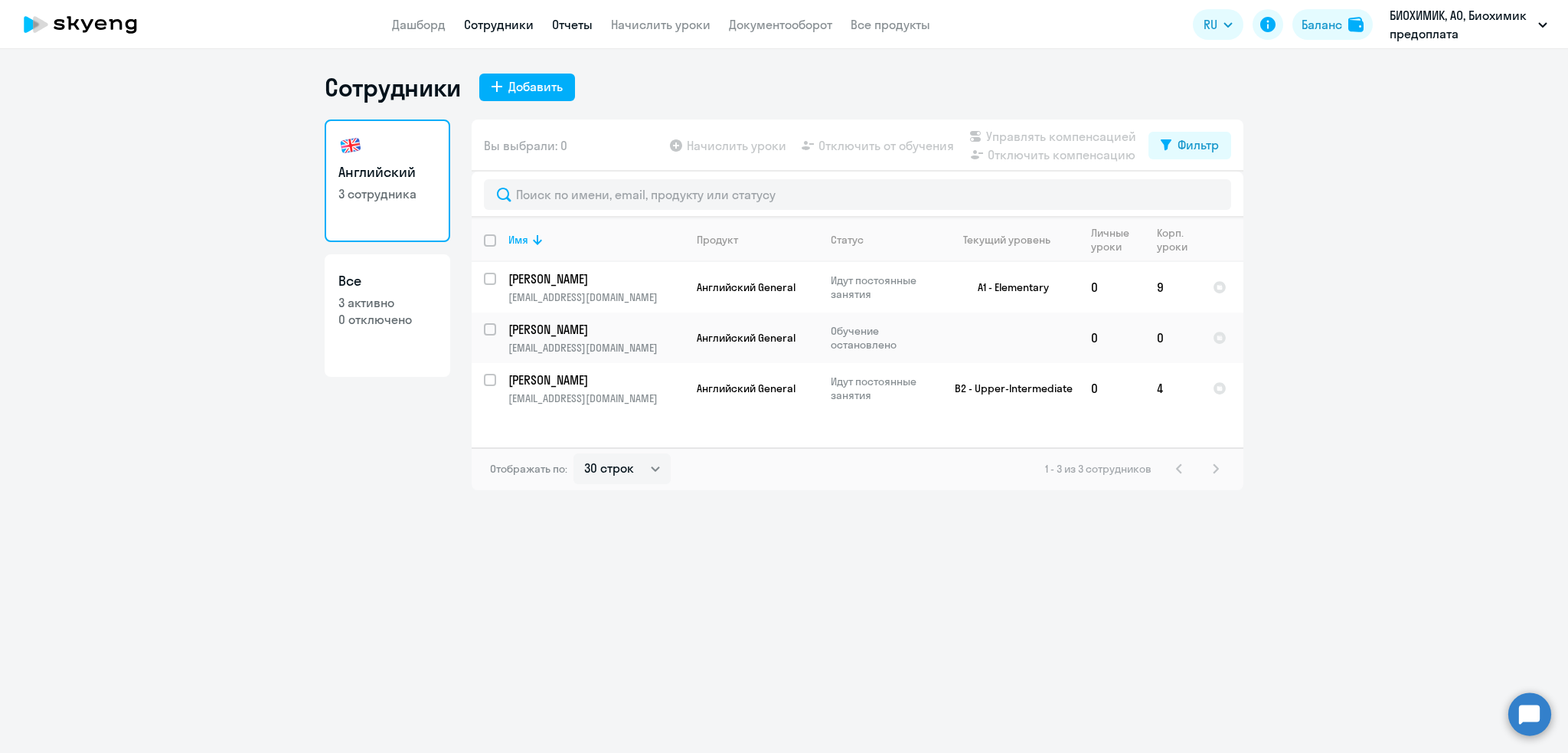
click at [565, 23] on link "Отчеты" at bounding box center [572, 24] width 41 height 15
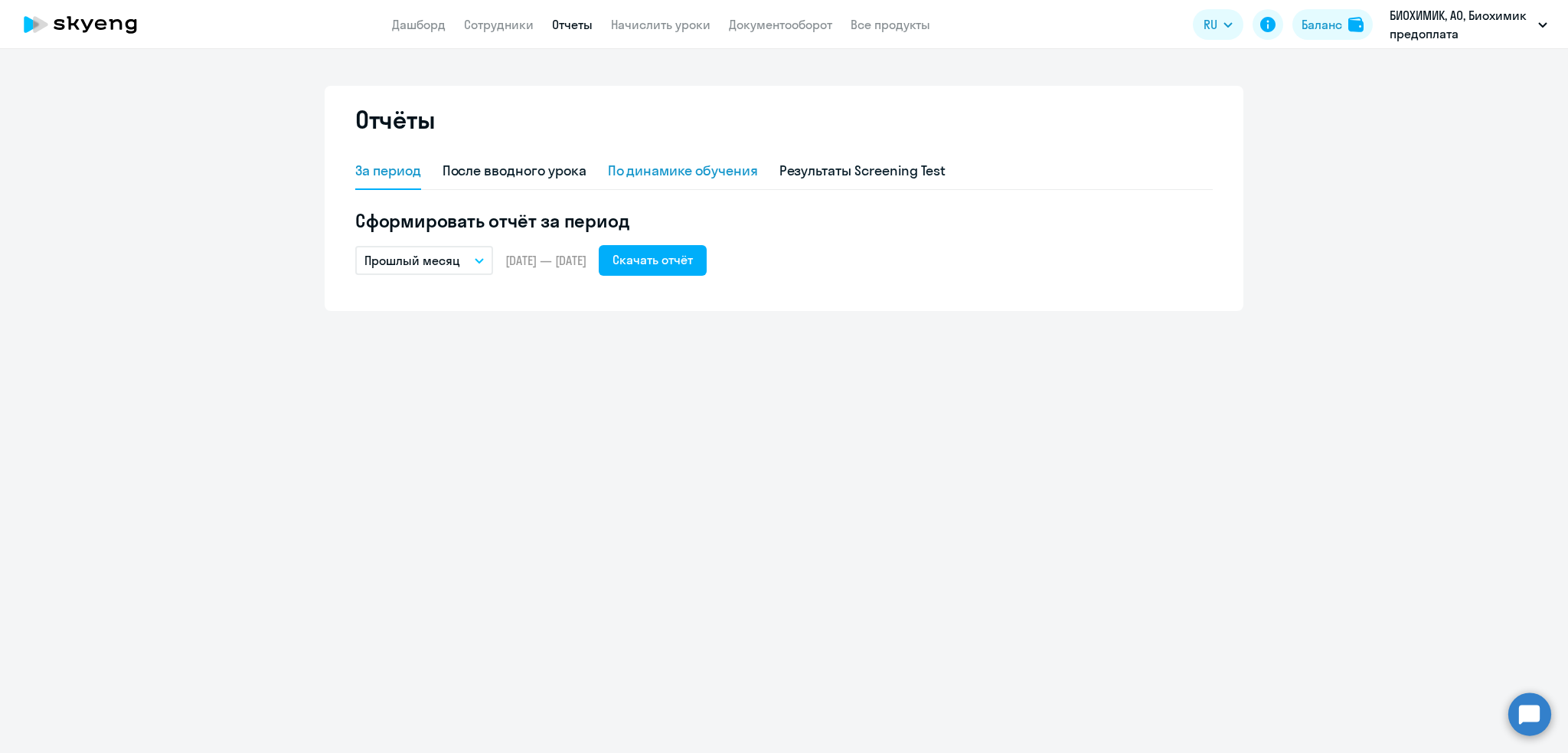
click at [656, 167] on div "По динамике обучения" at bounding box center [683, 171] width 150 height 20
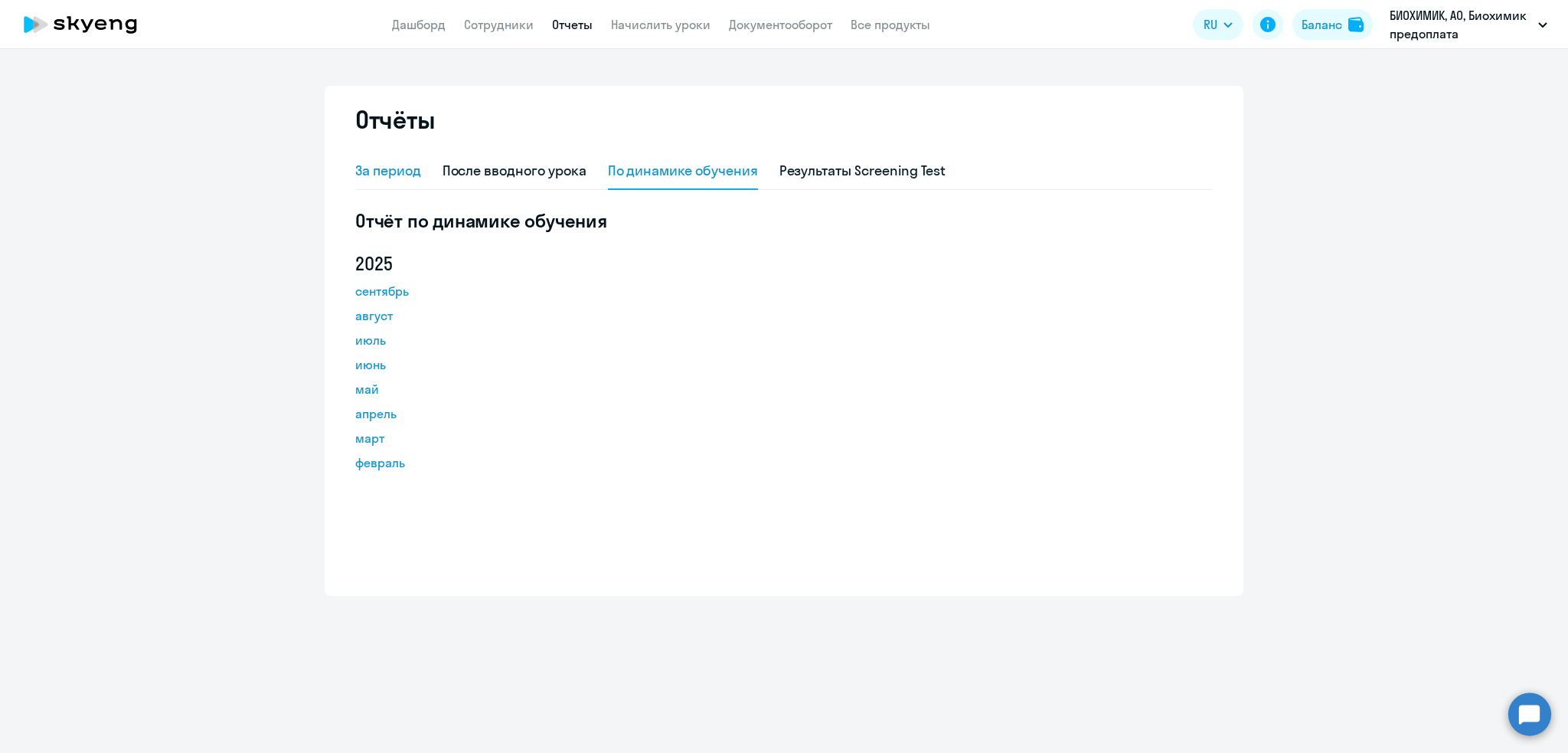
click at [400, 174] on div "За период" at bounding box center [388, 171] width 66 height 20
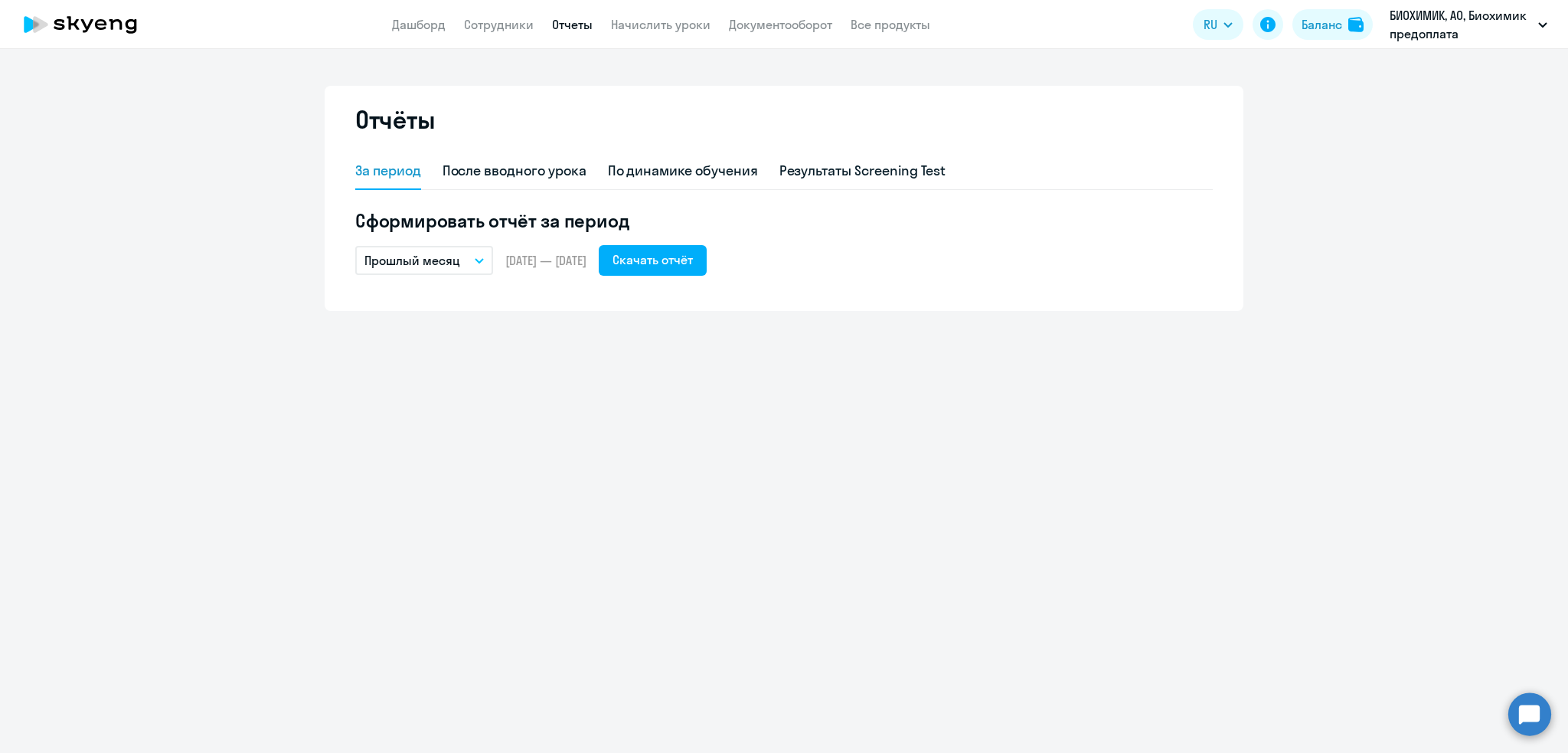
click at [436, 259] on p "Прошлый месяц" at bounding box center [413, 261] width 96 height 18
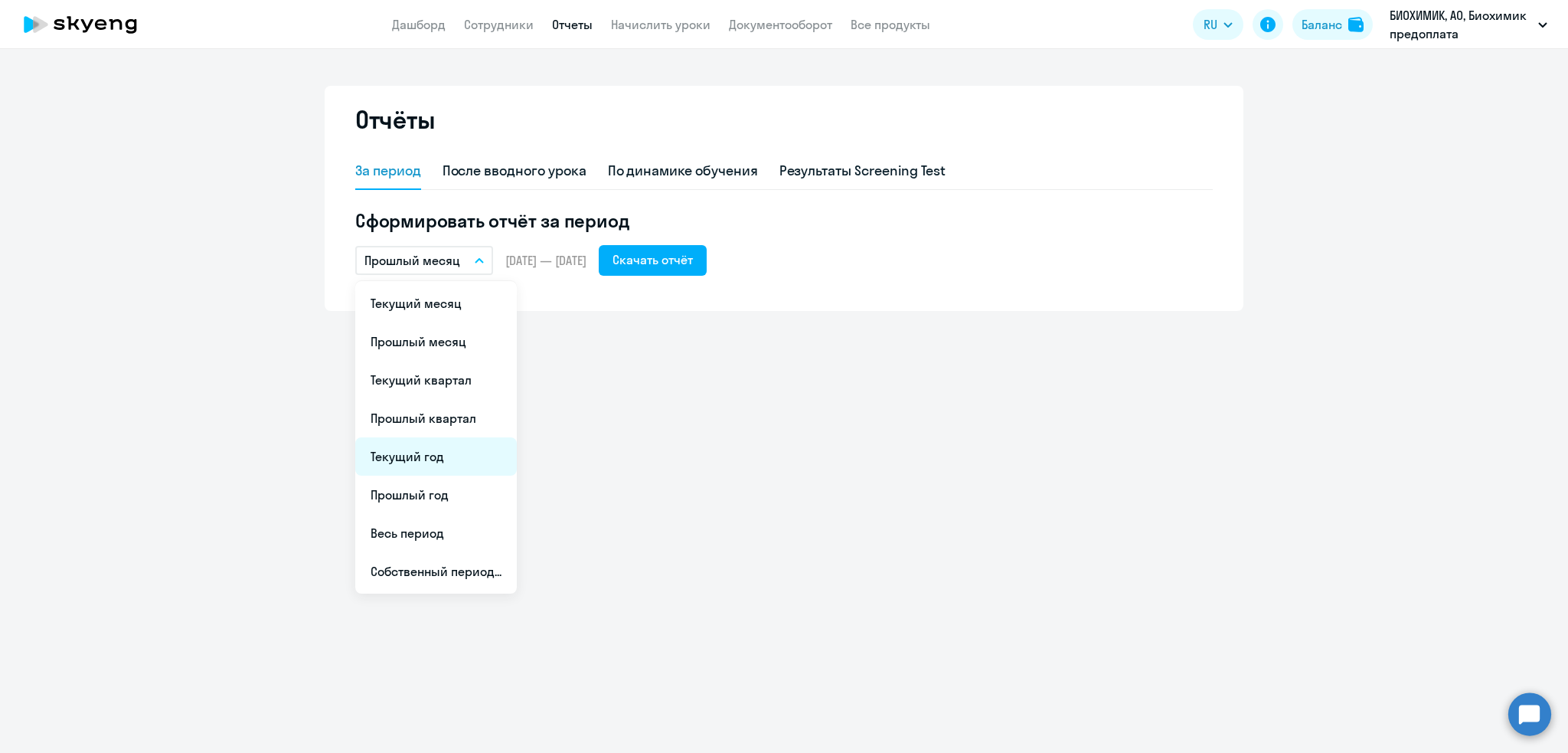
click at [432, 456] on li "Текущий год" at bounding box center [436, 456] width 162 height 38
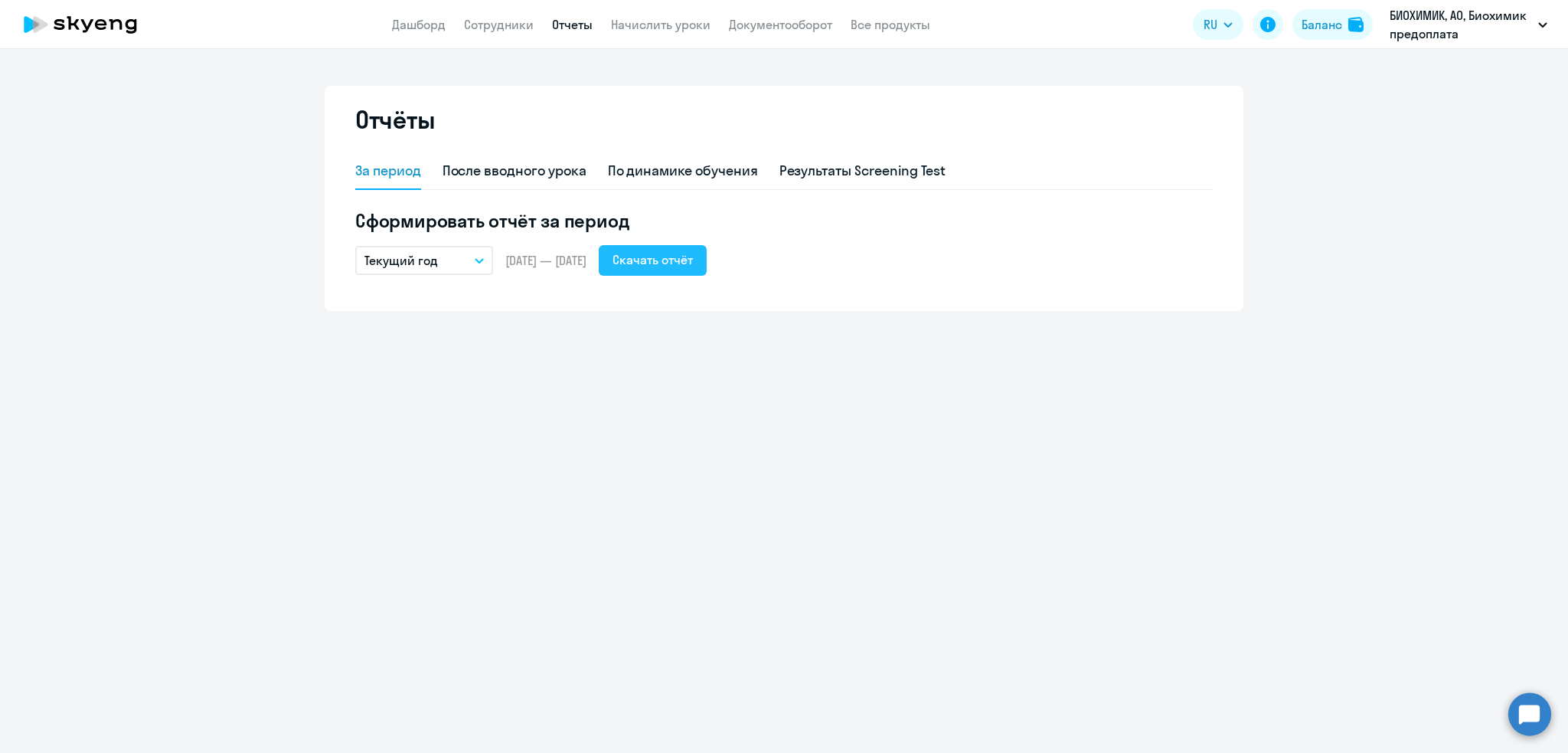
click at [692, 262] on div "Скачать отчёт" at bounding box center [652, 260] width 81 height 18
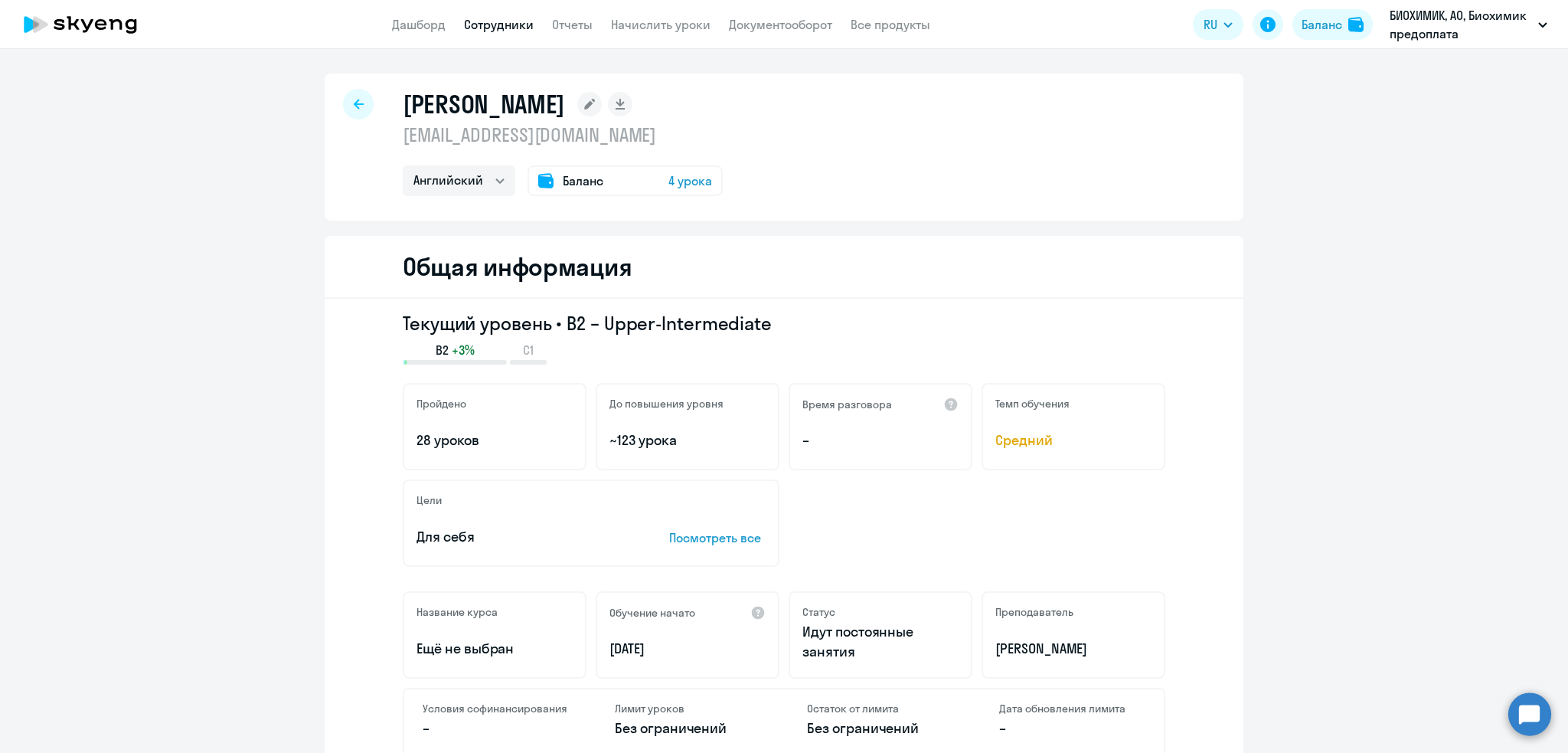
select select "english"
